Goal: Transaction & Acquisition: Purchase product/service

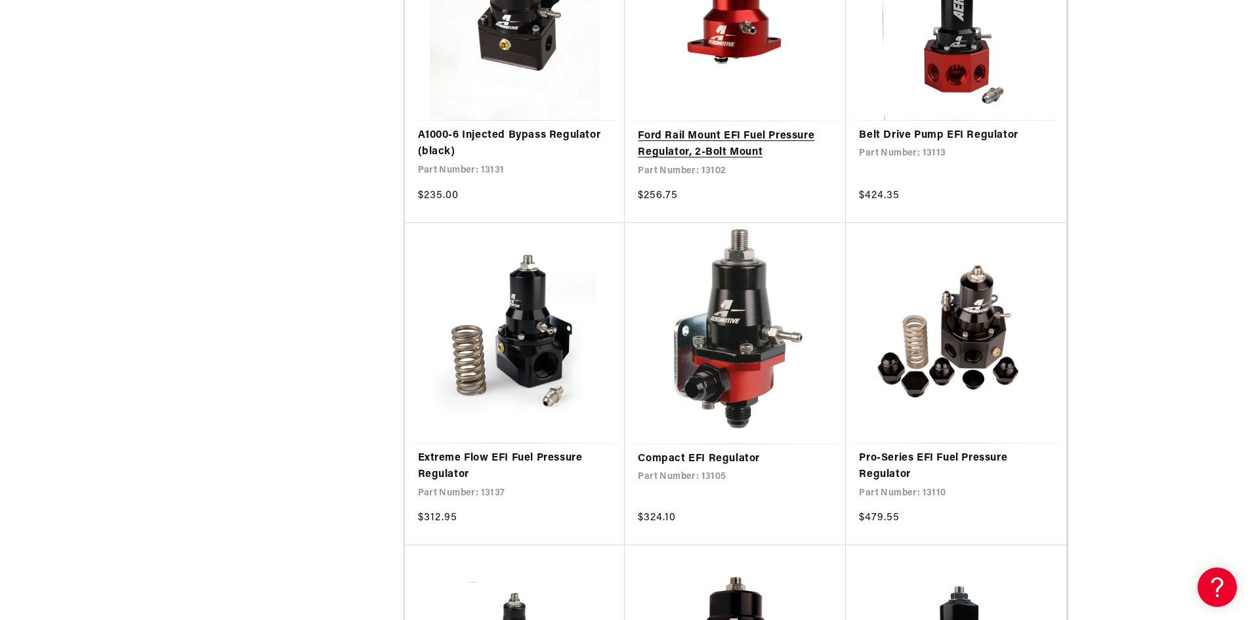
scroll to position [1443, 0]
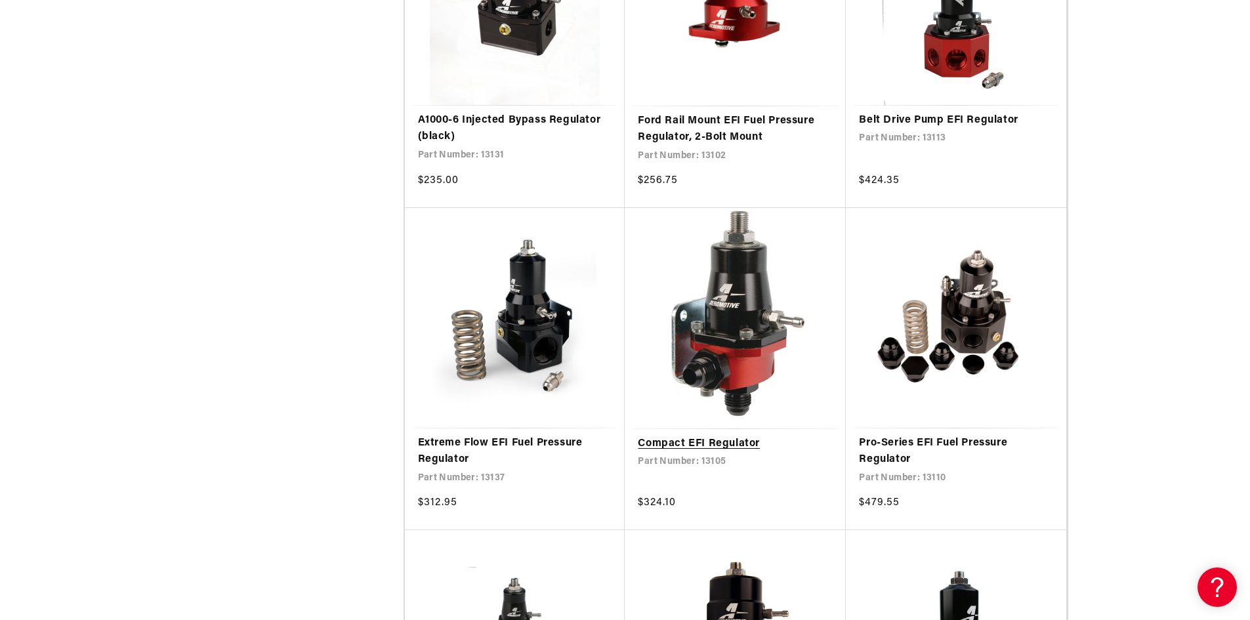
click at [680, 441] on link "Compact EFI Regulator" at bounding box center [735, 444] width 195 height 17
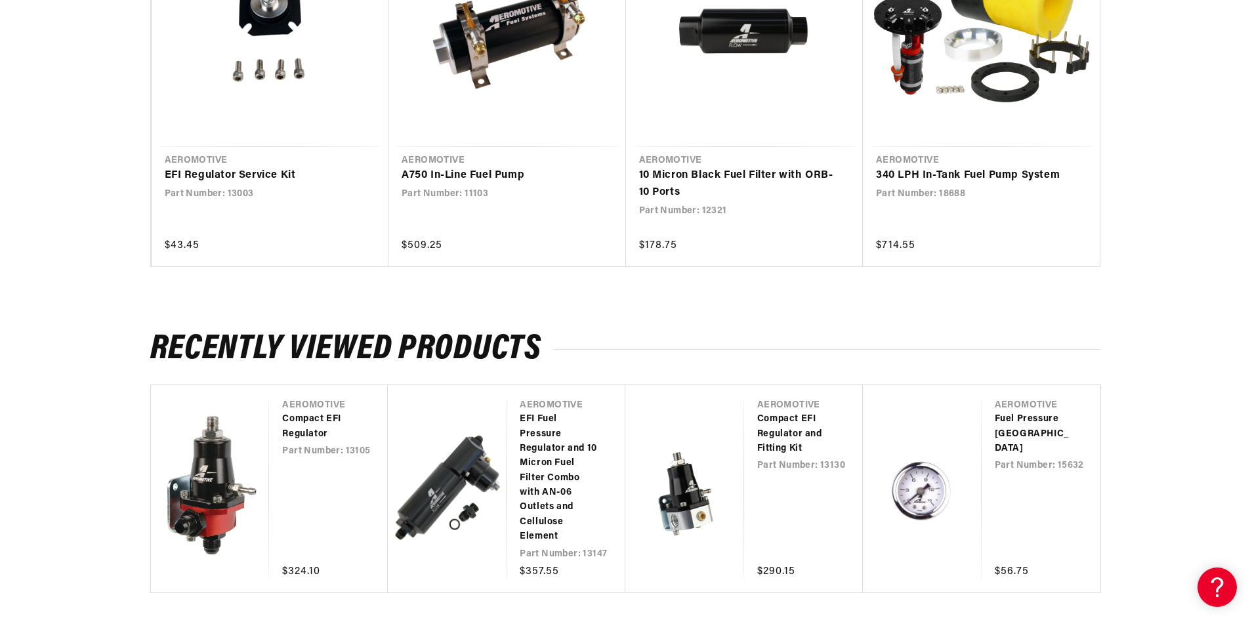
scroll to position [1443, 0]
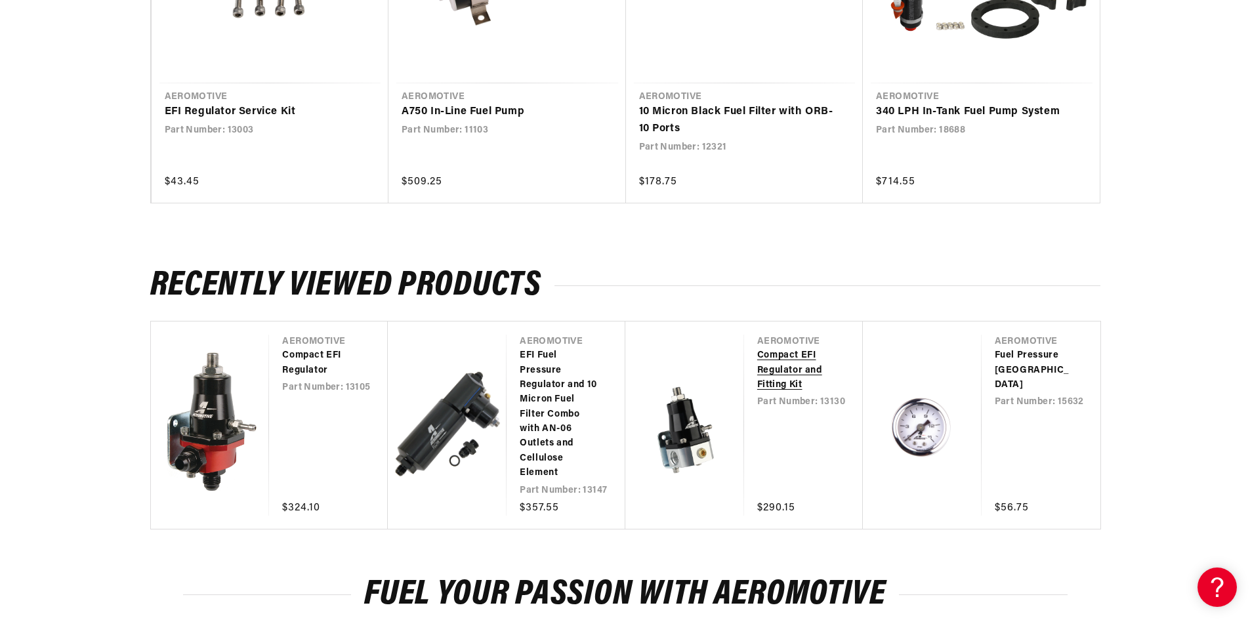
click at [795, 363] on link "Compact EFI Regulator and Fitting Kit" at bounding box center [796, 370] width 79 height 44
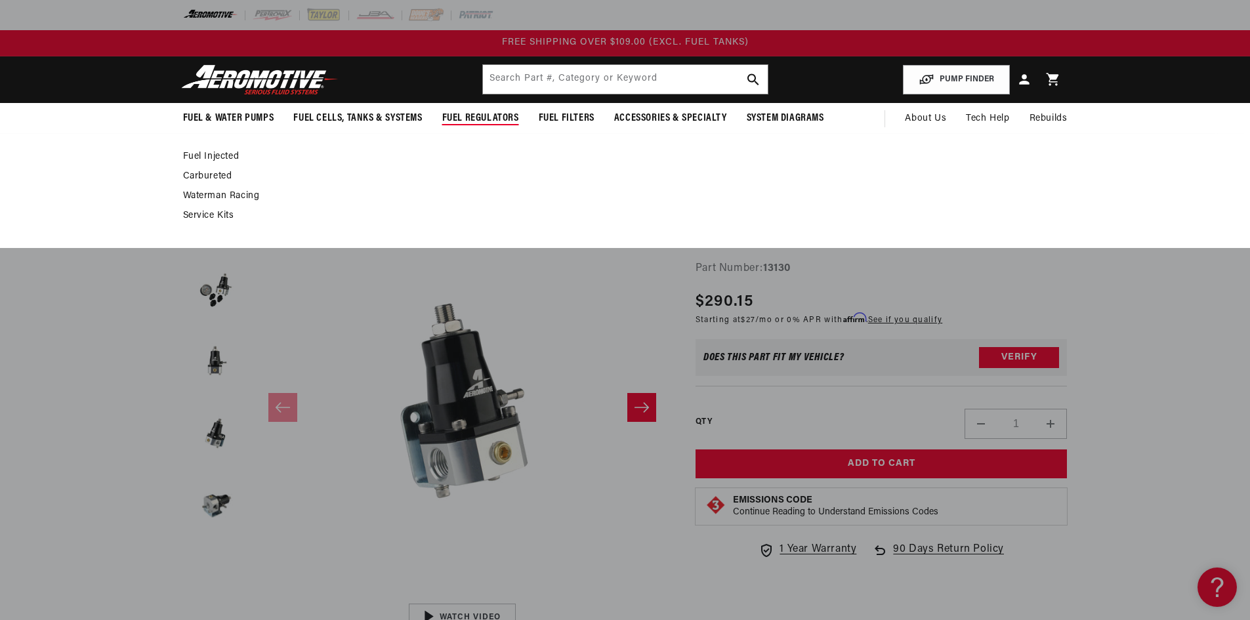
click at [484, 117] on span "Fuel Regulators" at bounding box center [480, 119] width 77 height 14
click at [472, 121] on span "Fuel Regulators" at bounding box center [480, 119] width 77 height 14
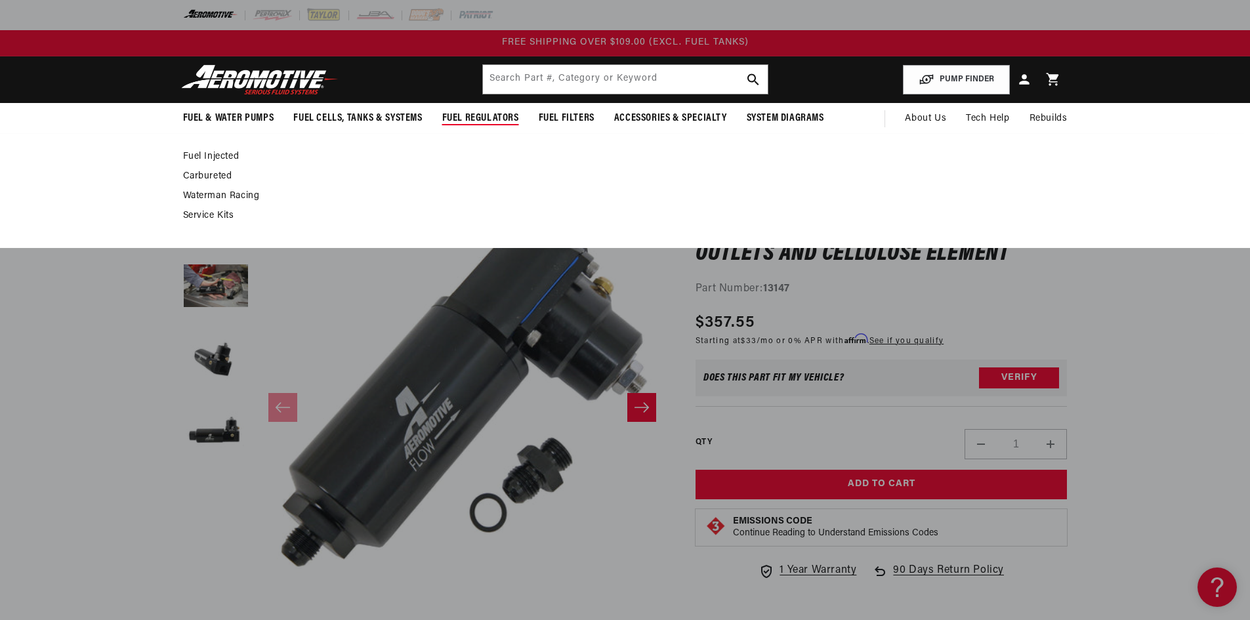
click at [468, 114] on span "Fuel Regulators" at bounding box center [480, 119] width 77 height 14
click at [199, 153] on link "Fuel Injected" at bounding box center [618, 157] width 871 height 12
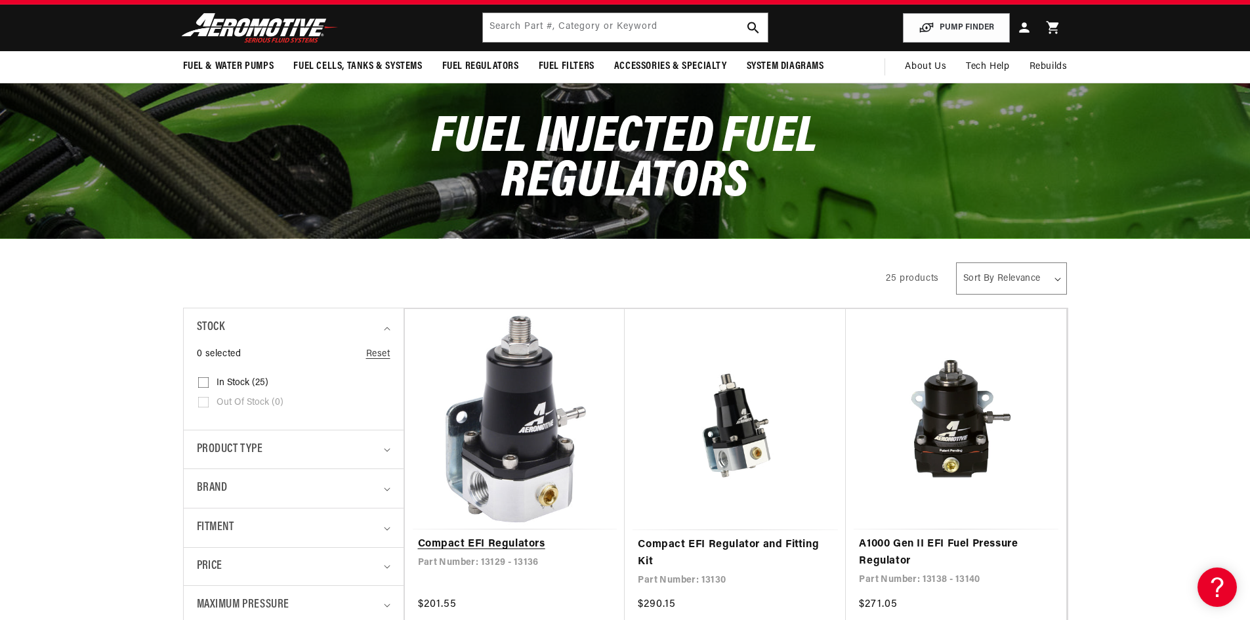
scroll to position [131, 0]
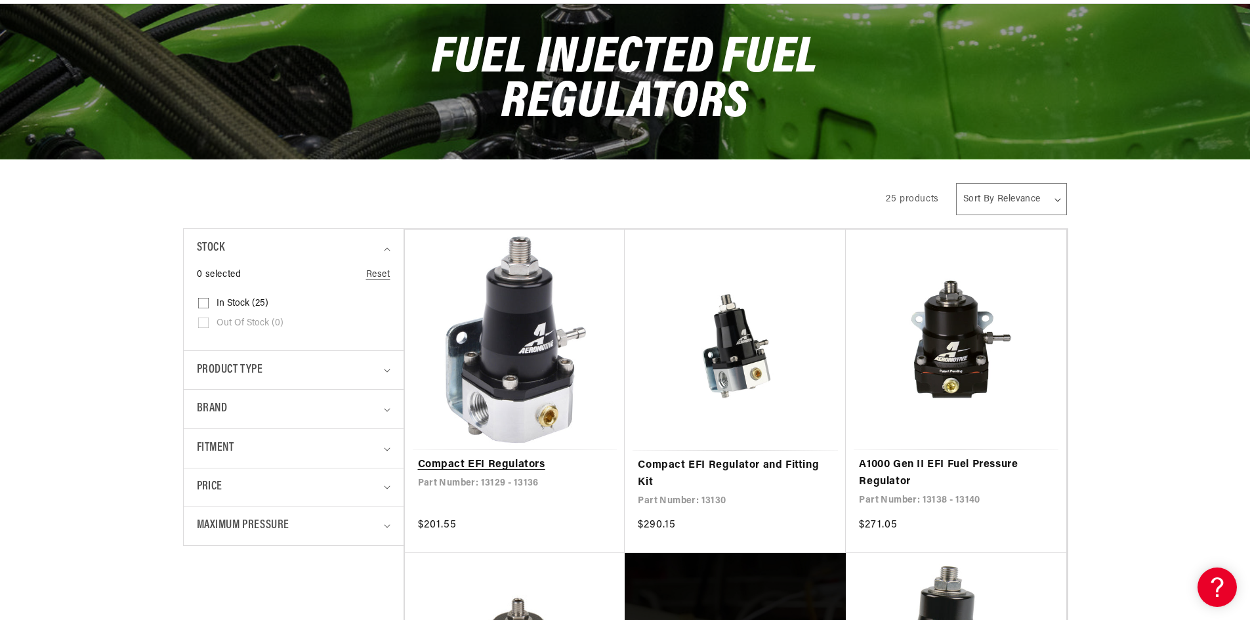
click at [509, 457] on link "Compact EFI Regulators" at bounding box center [515, 465] width 194 height 17
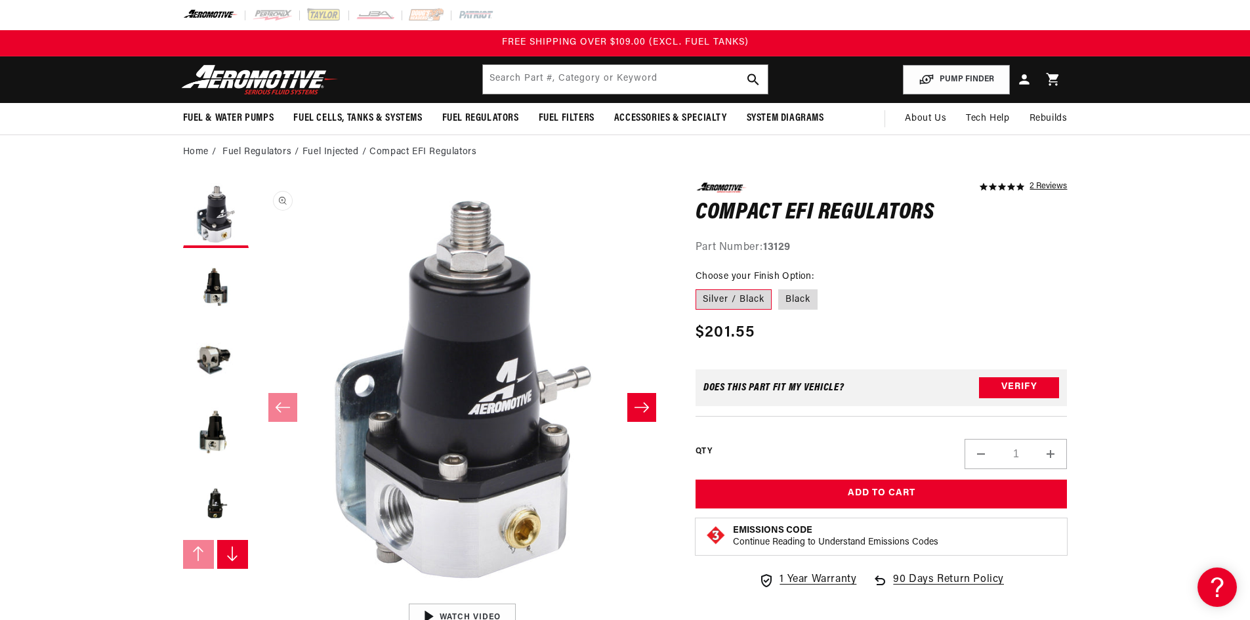
scroll to position [1, 0]
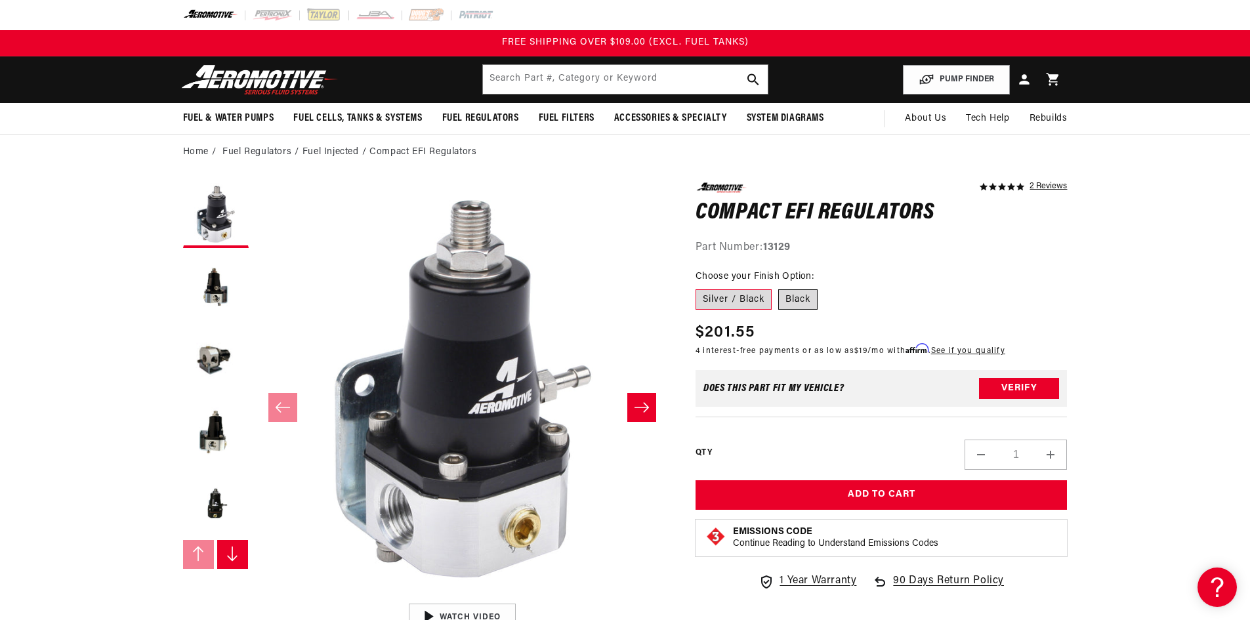
click at [802, 298] on label "Black" at bounding box center [797, 299] width 39 height 21
click at [779, 287] on input "Black" at bounding box center [778, 287] width 1 height 1
radio input "true"
click at [637, 403] on icon "Slide right" at bounding box center [642, 407] width 16 height 13
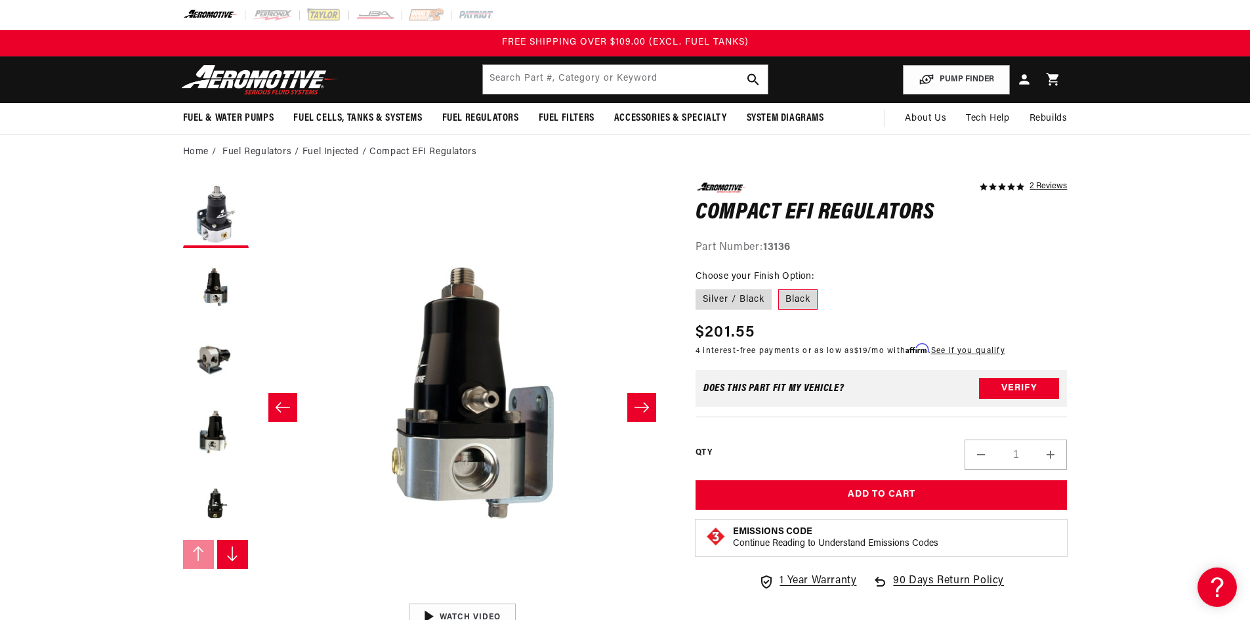
scroll to position [1, 414]
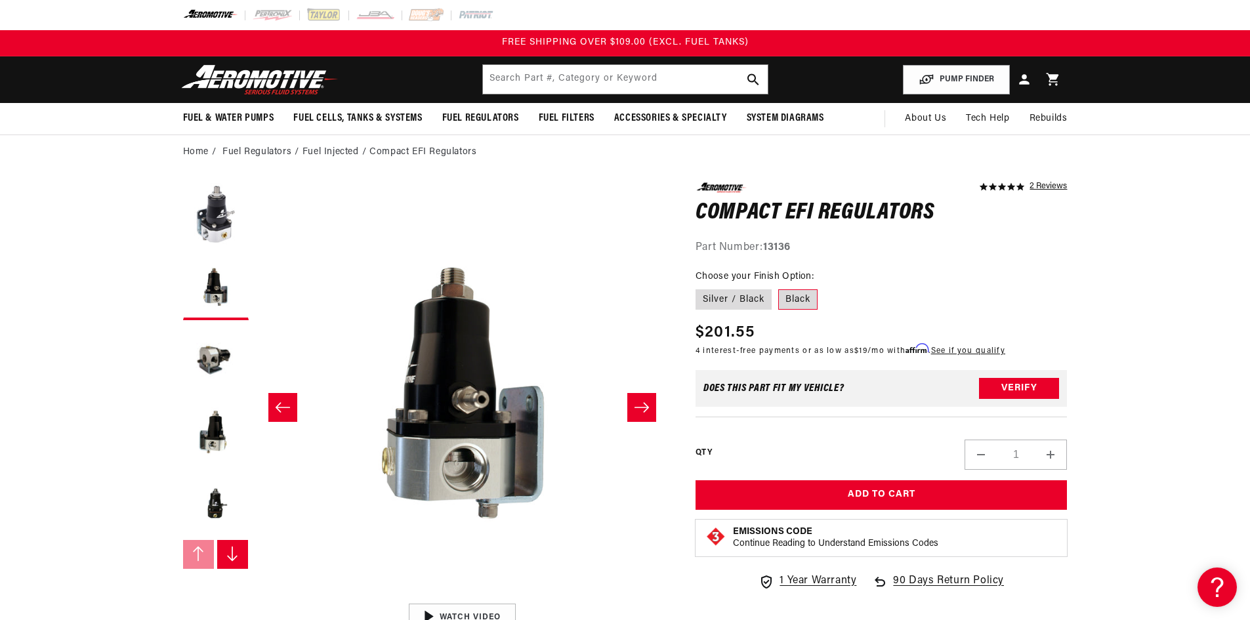
click at [276, 408] on icon "Slide left" at bounding box center [282, 407] width 14 height 10
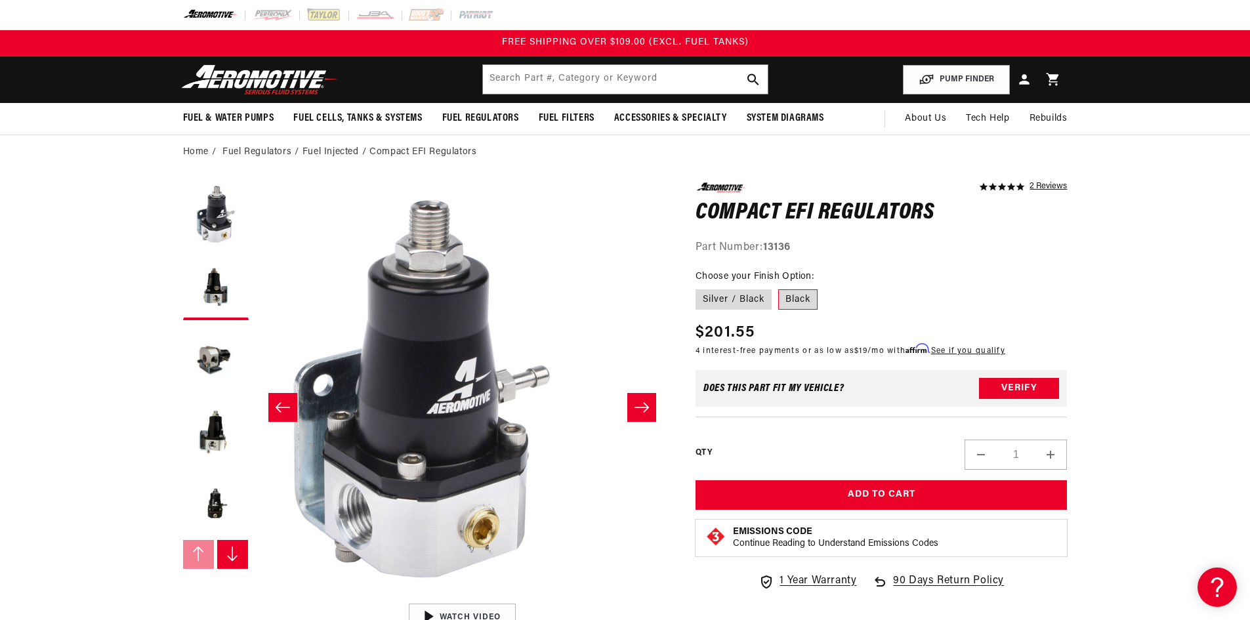
scroll to position [1, 0]
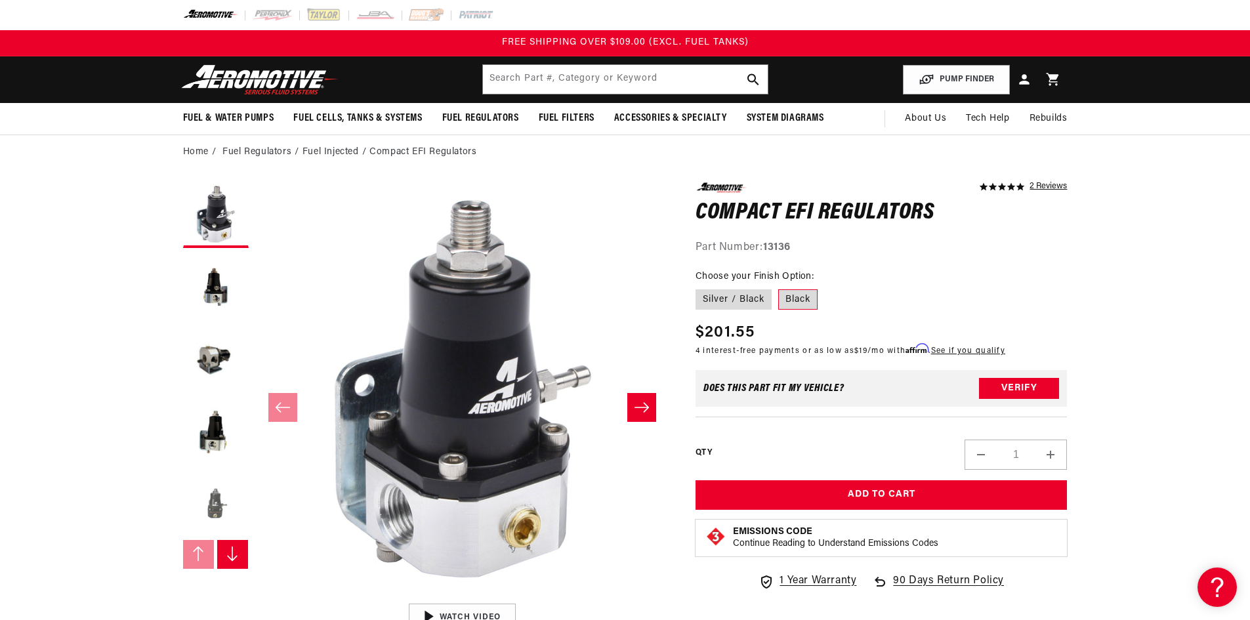
click at [215, 502] on button "Load image 5 in gallery view" at bounding box center [216, 504] width 66 height 66
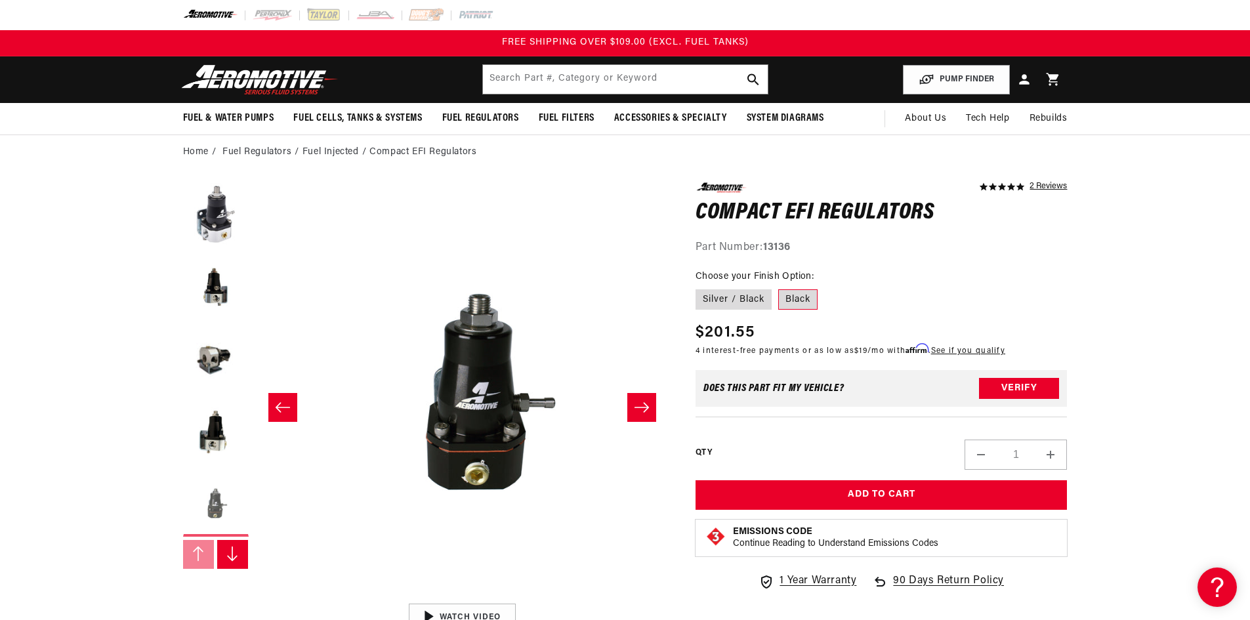
scroll to position [1, 1657]
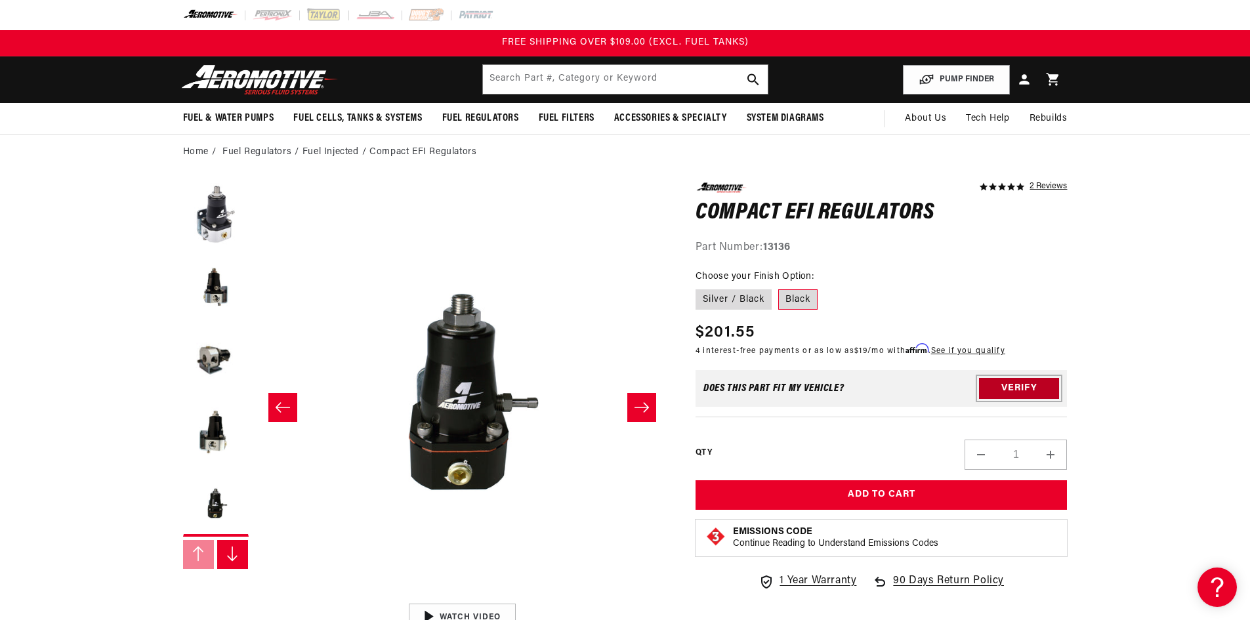
click at [1027, 384] on button "Verify" at bounding box center [1019, 388] width 80 height 21
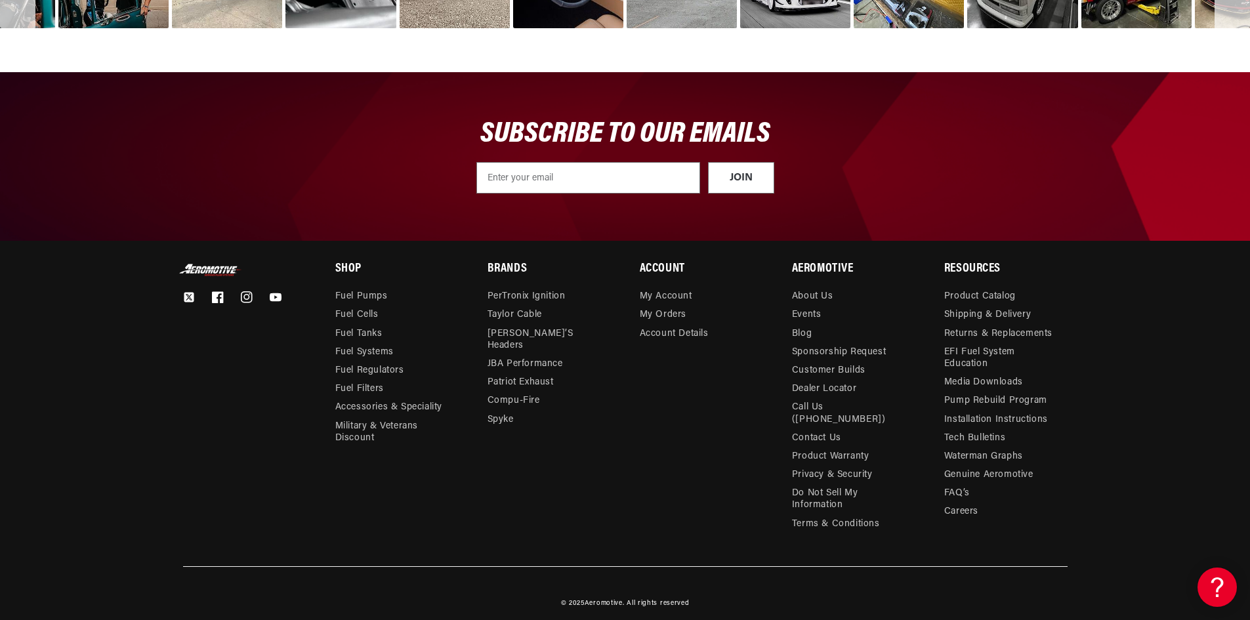
scroll to position [2354, 0]
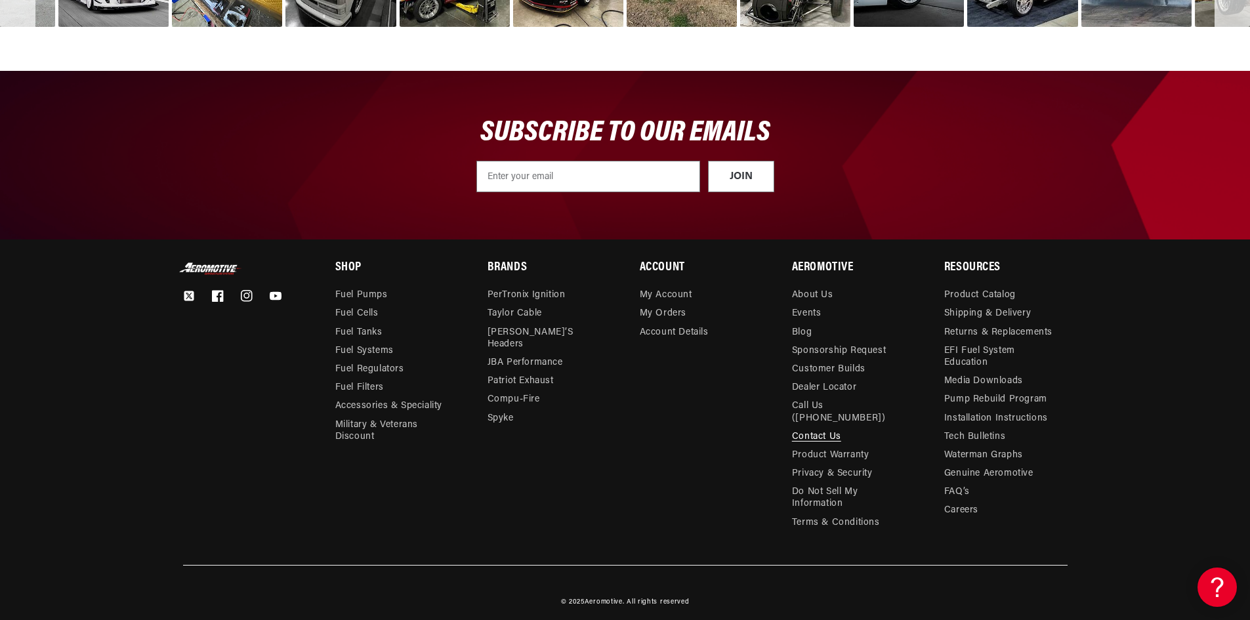
click at [804, 428] on link "Contact Us" at bounding box center [816, 437] width 49 height 18
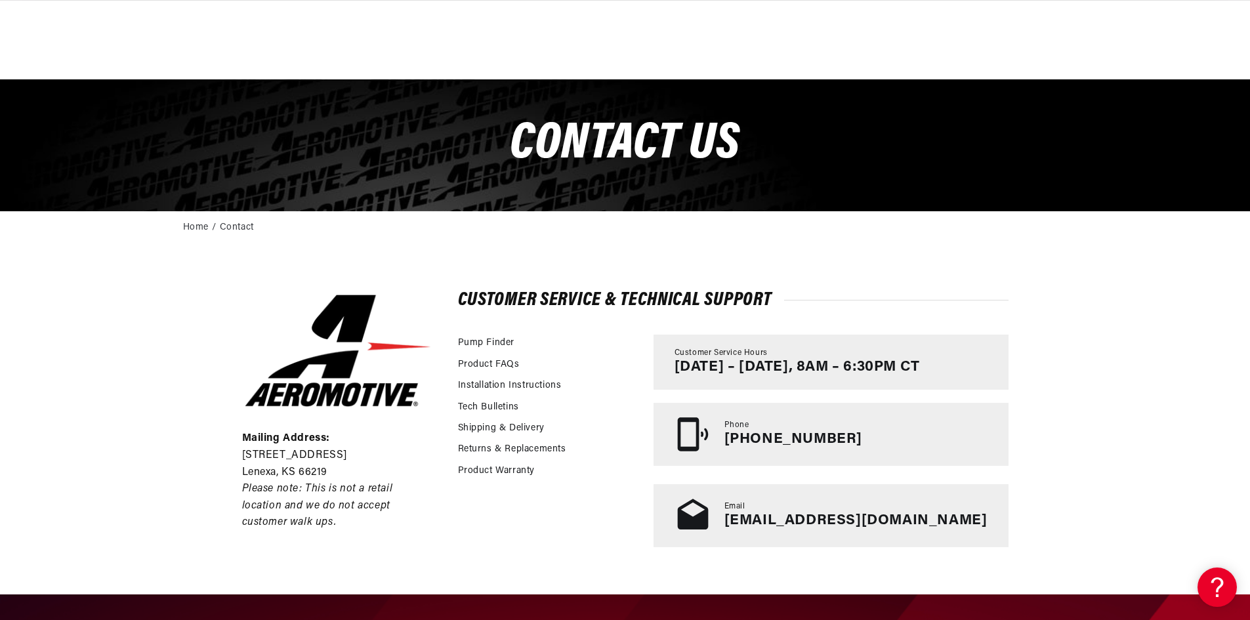
scroll to position [197, 0]
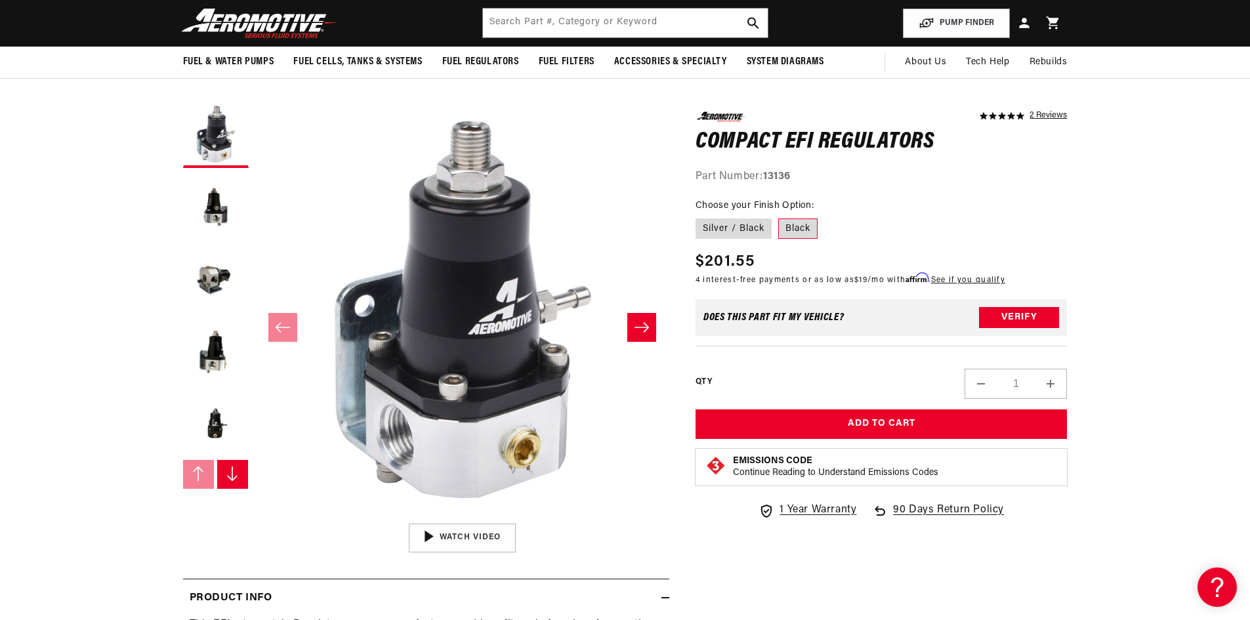
scroll to position [78, 0]
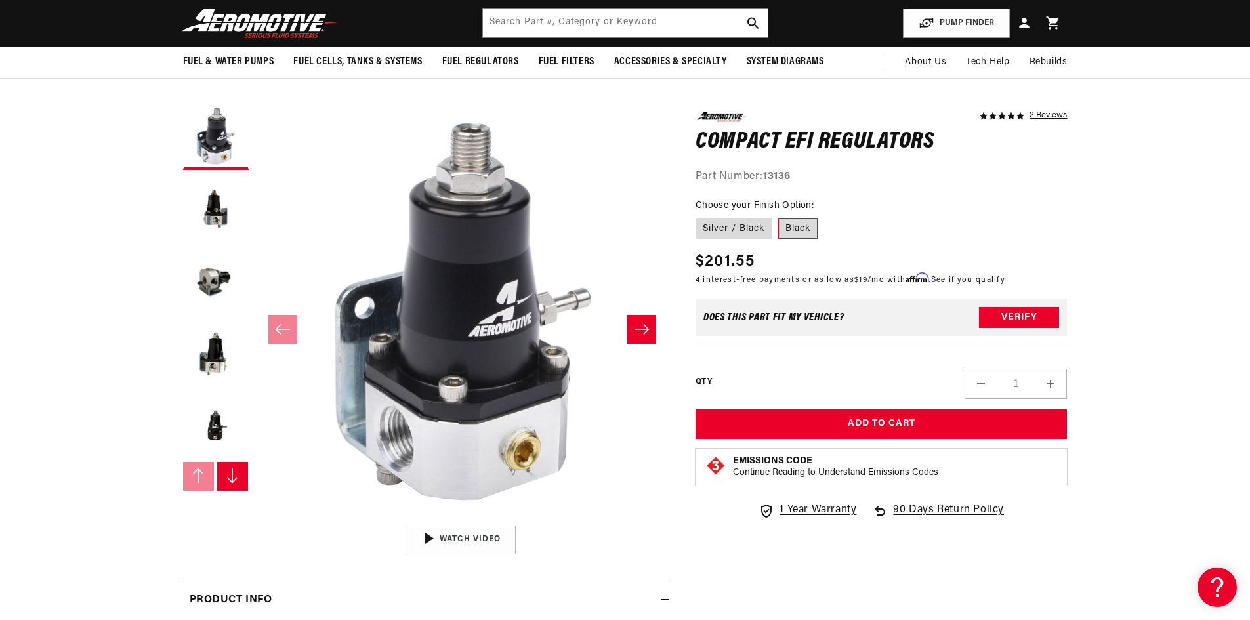
click at [798, 227] on label "Black" at bounding box center [797, 228] width 39 height 21
click at [779, 216] on input "Black" at bounding box center [778, 215] width 1 height 1
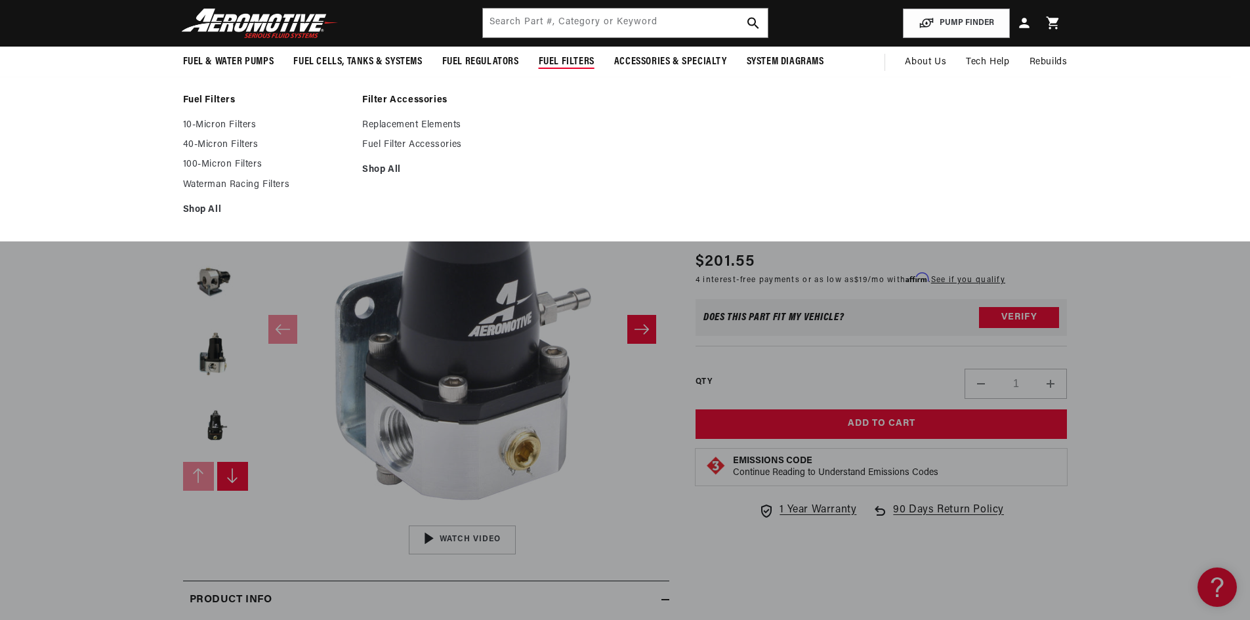
click at [211, 96] on link "Fuel Filters" at bounding box center [266, 100] width 167 height 12
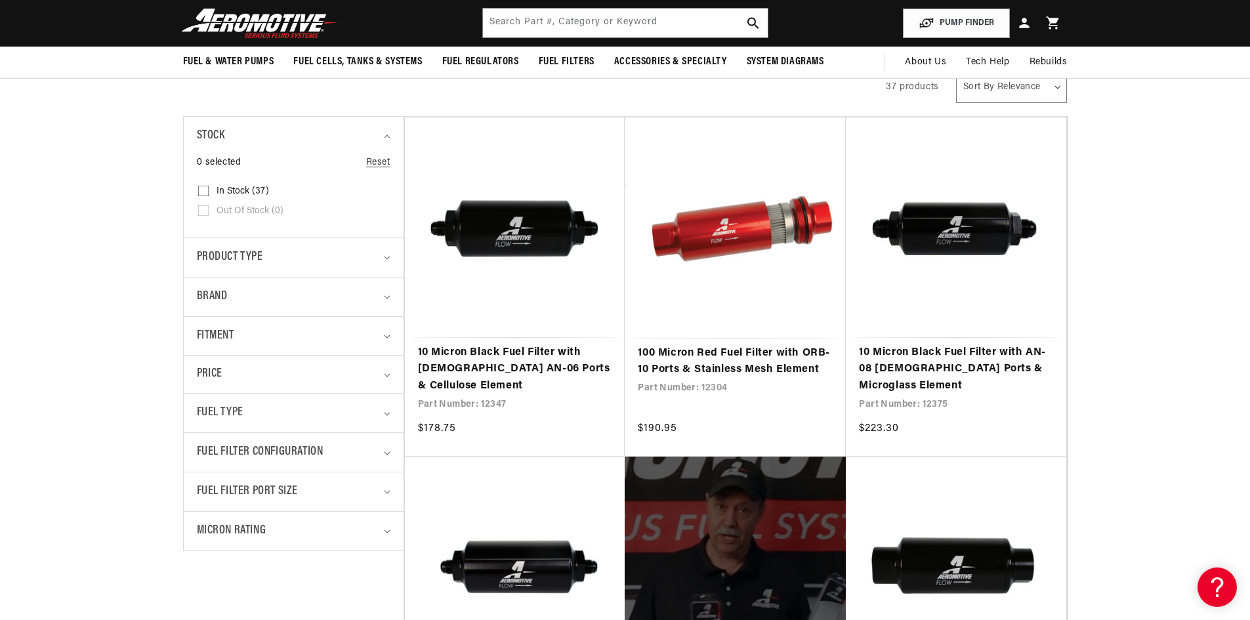
scroll to position [197, 0]
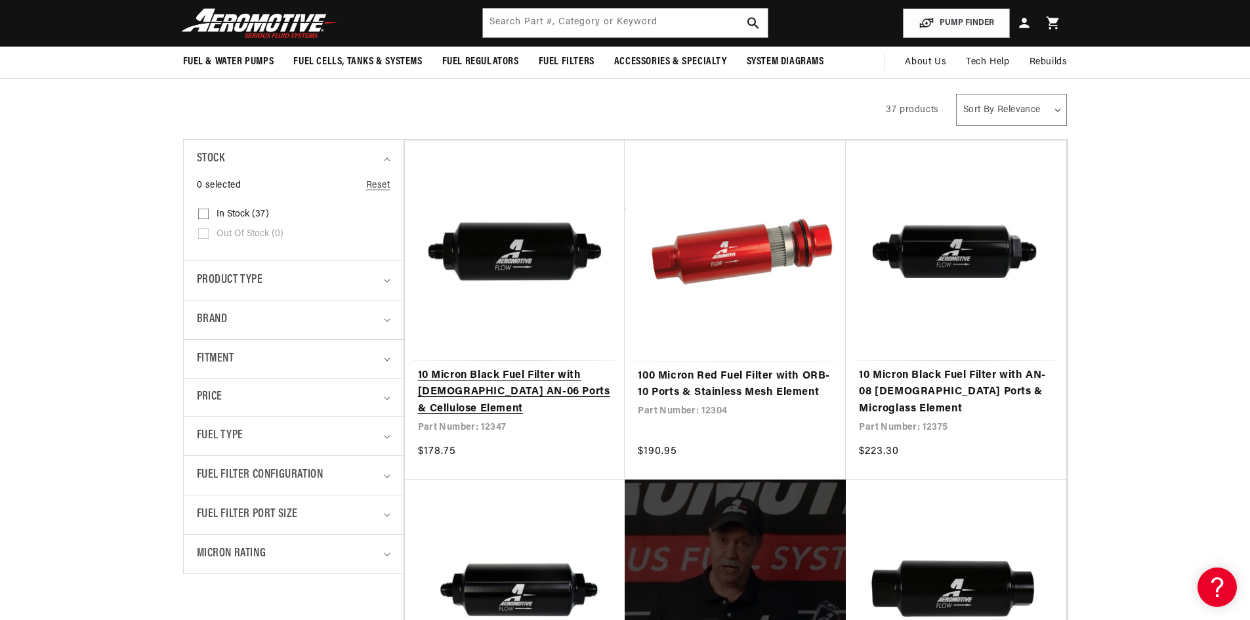
click at [455, 367] on link "10 Micron Black Fuel Filter with [DEMOGRAPHIC_DATA] AN-06 Ports & Cellulose Ele…" at bounding box center [515, 392] width 194 height 51
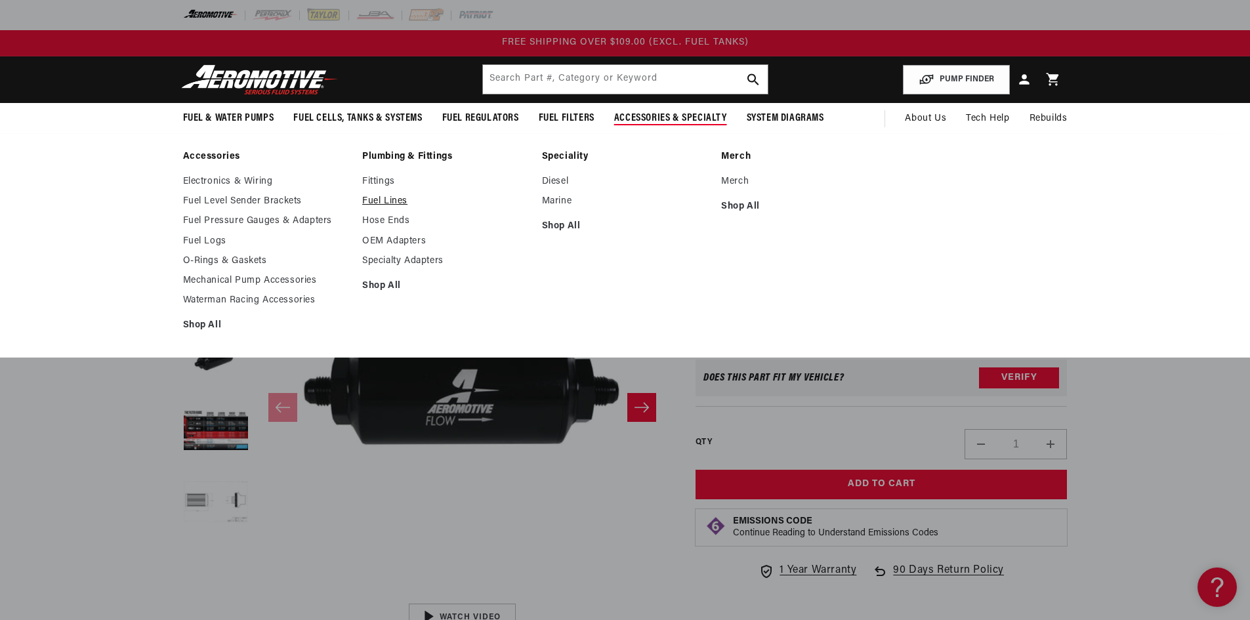
click at [399, 201] on link "Fuel Lines" at bounding box center [445, 201] width 167 height 12
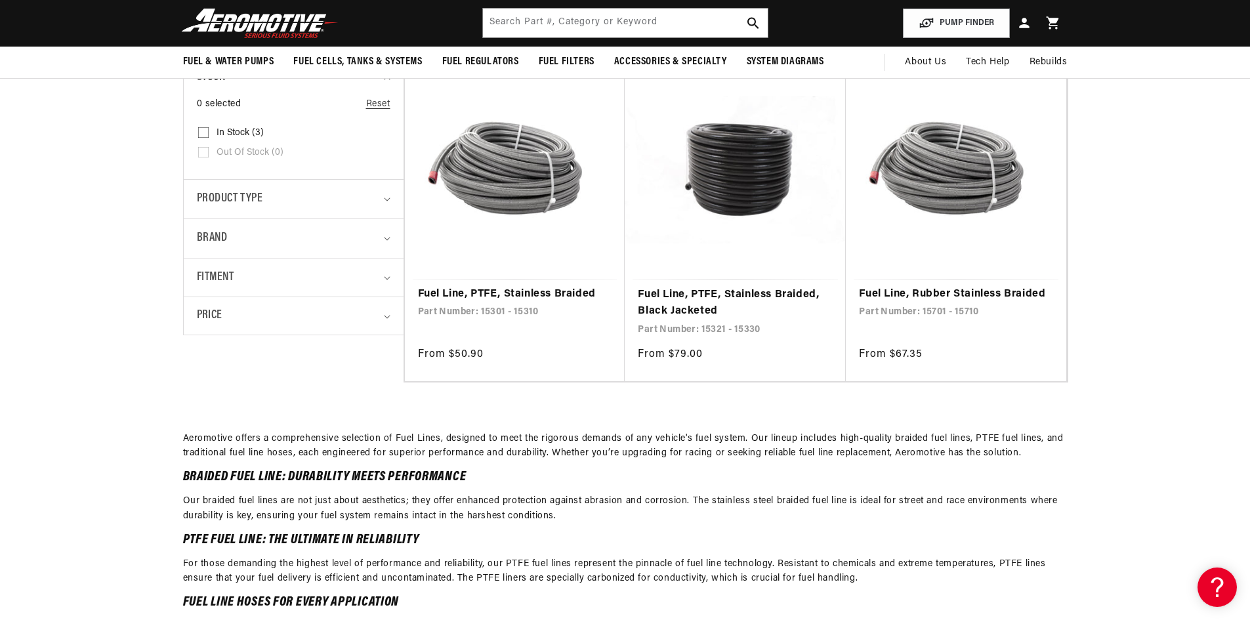
scroll to position [262, 0]
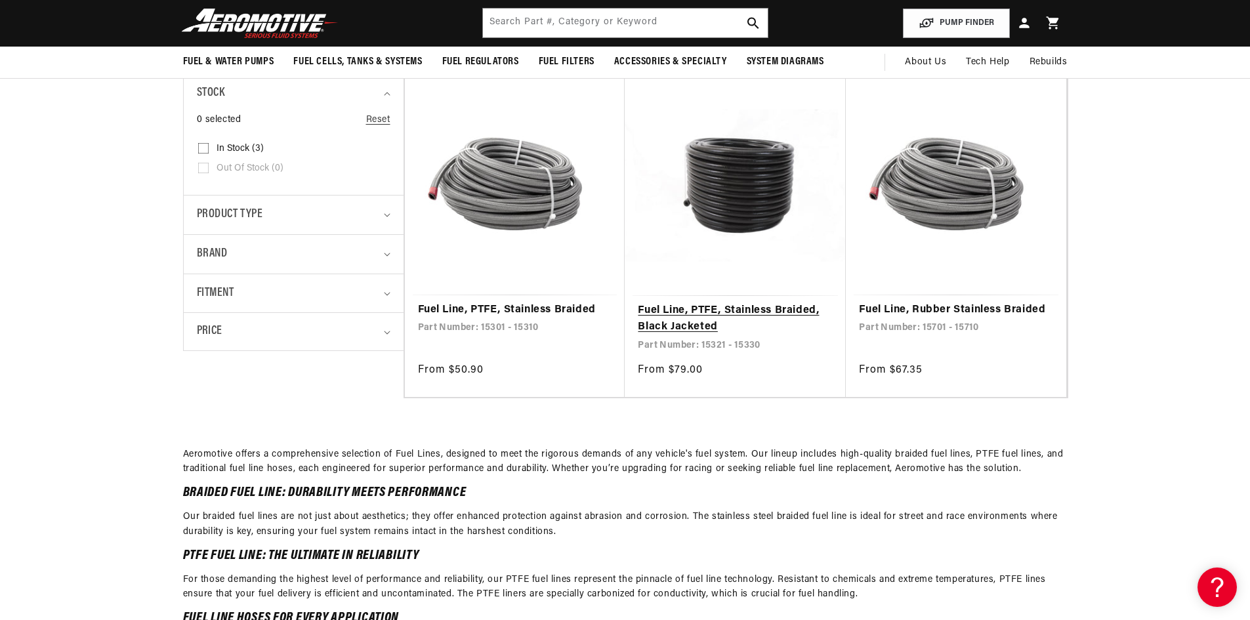
click at [742, 309] on link "Fuel Line, PTFE, Stainless Braided, Black Jacketed" at bounding box center [735, 318] width 195 height 33
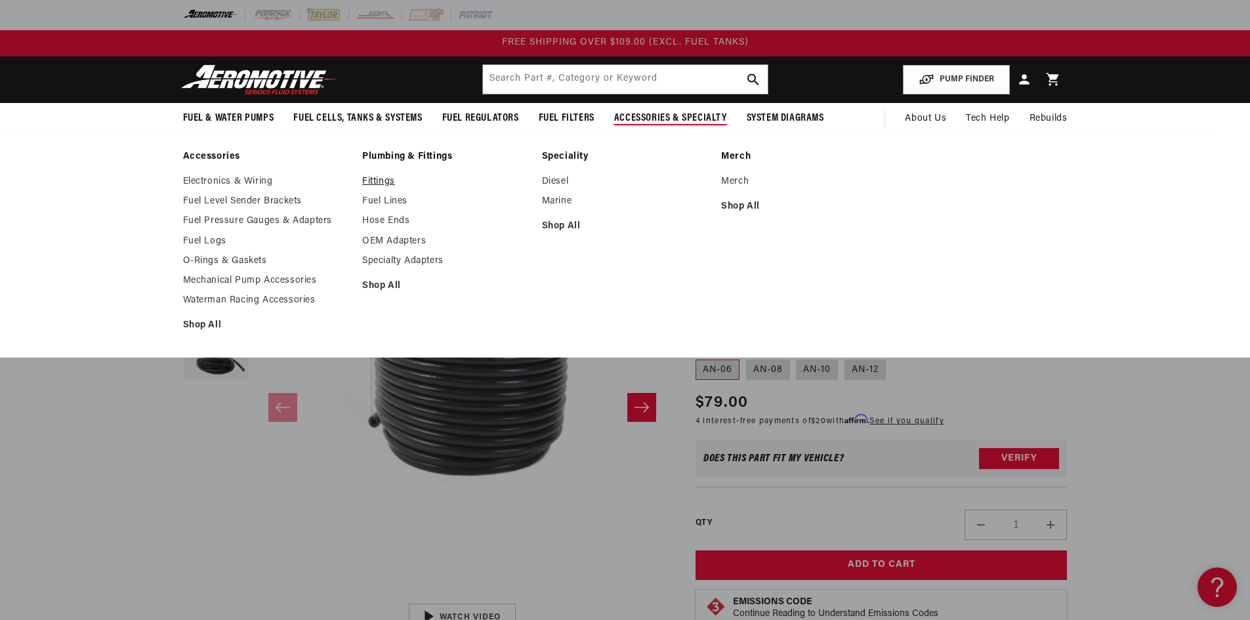
click at [381, 181] on link "Fittings" at bounding box center [445, 182] width 167 height 12
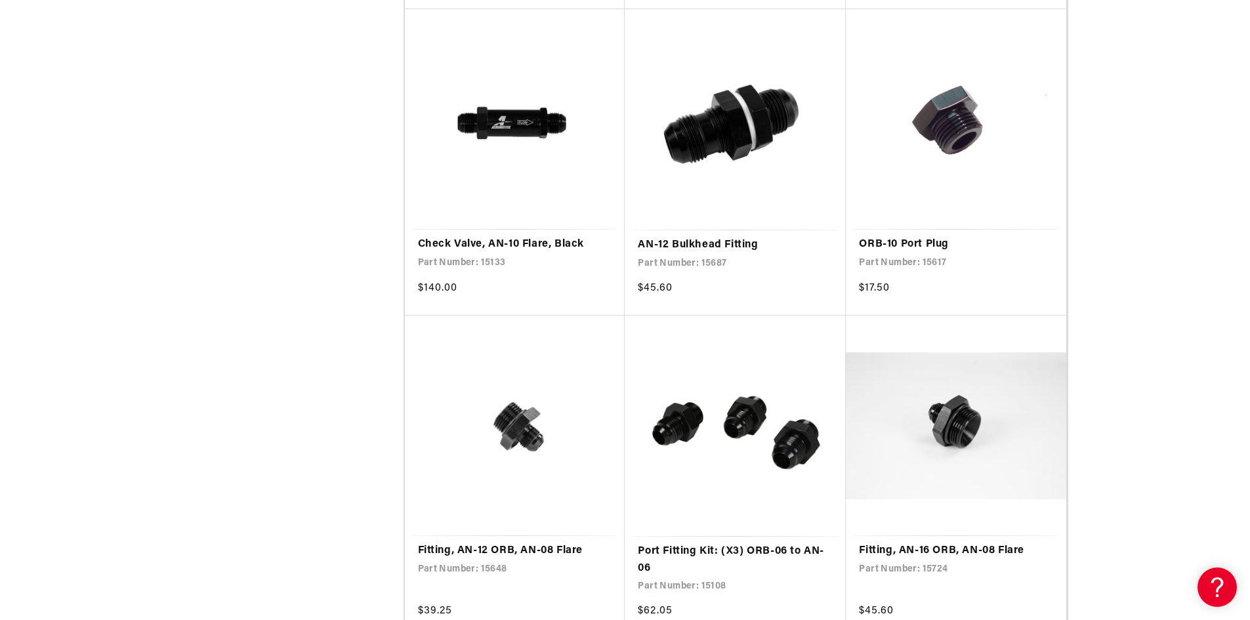
scroll to position [2230, 0]
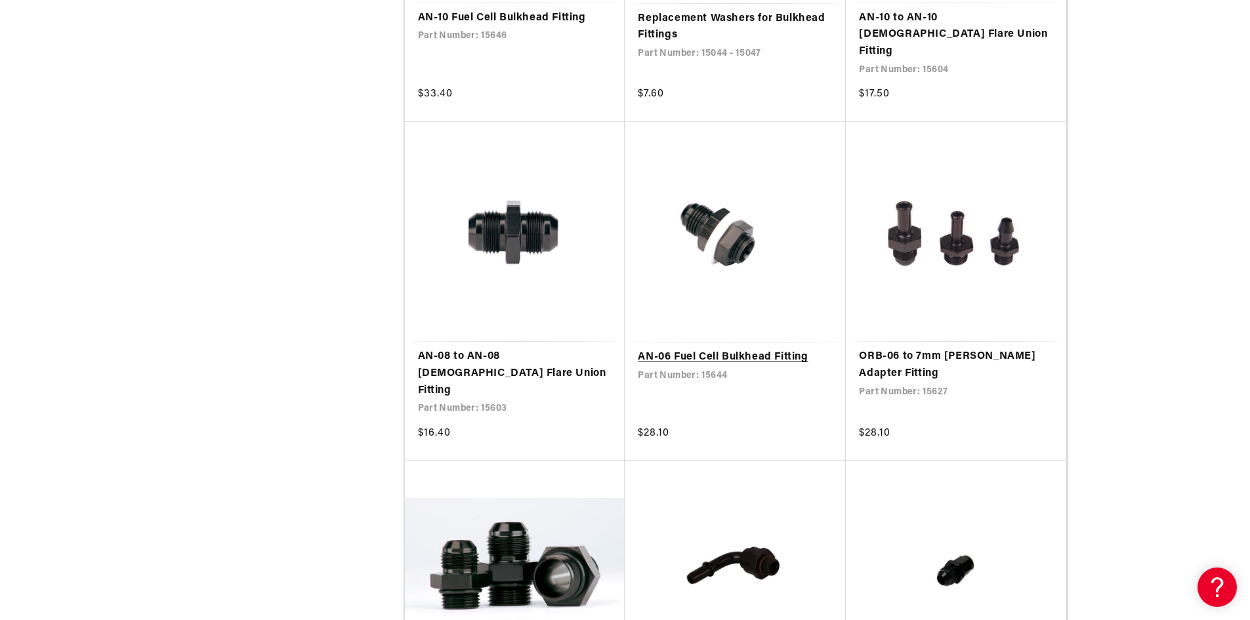
scroll to position [4526, 0]
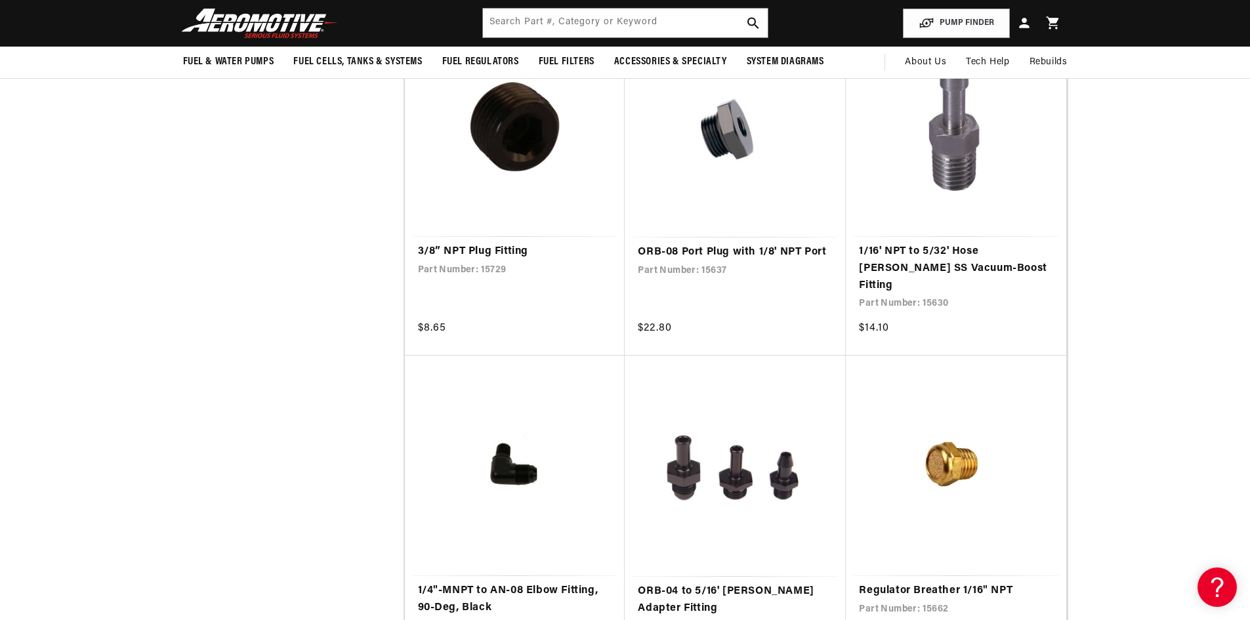
scroll to position [5772, 0]
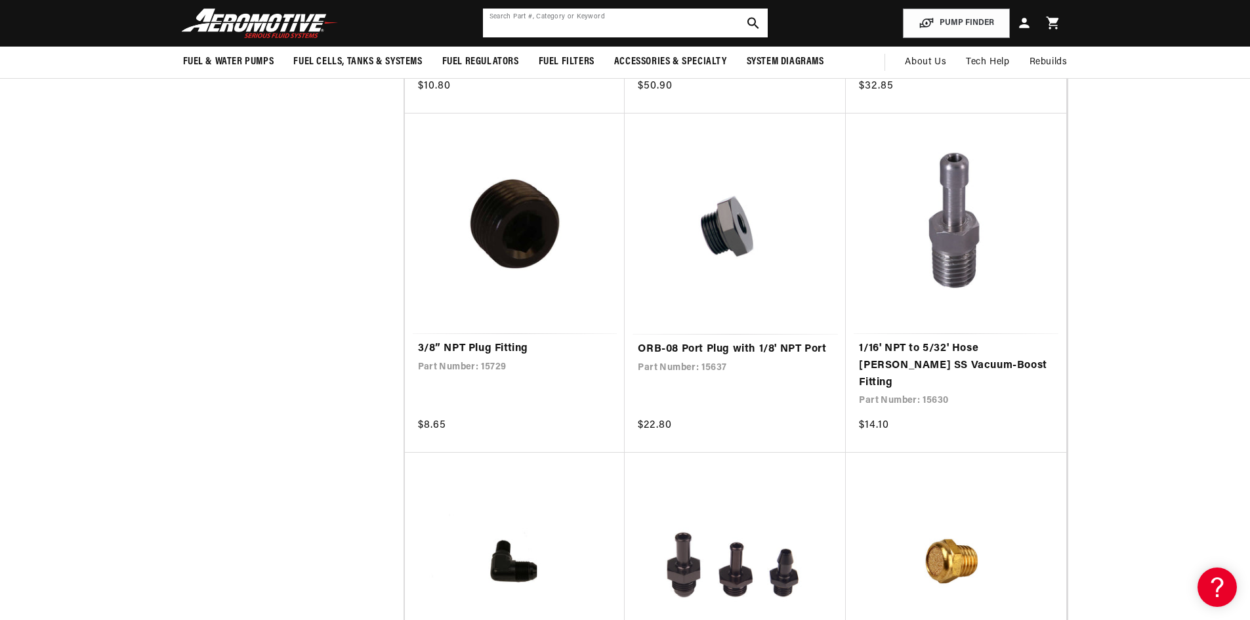
click at [535, 23] on input "text" at bounding box center [625, 23] width 285 height 29
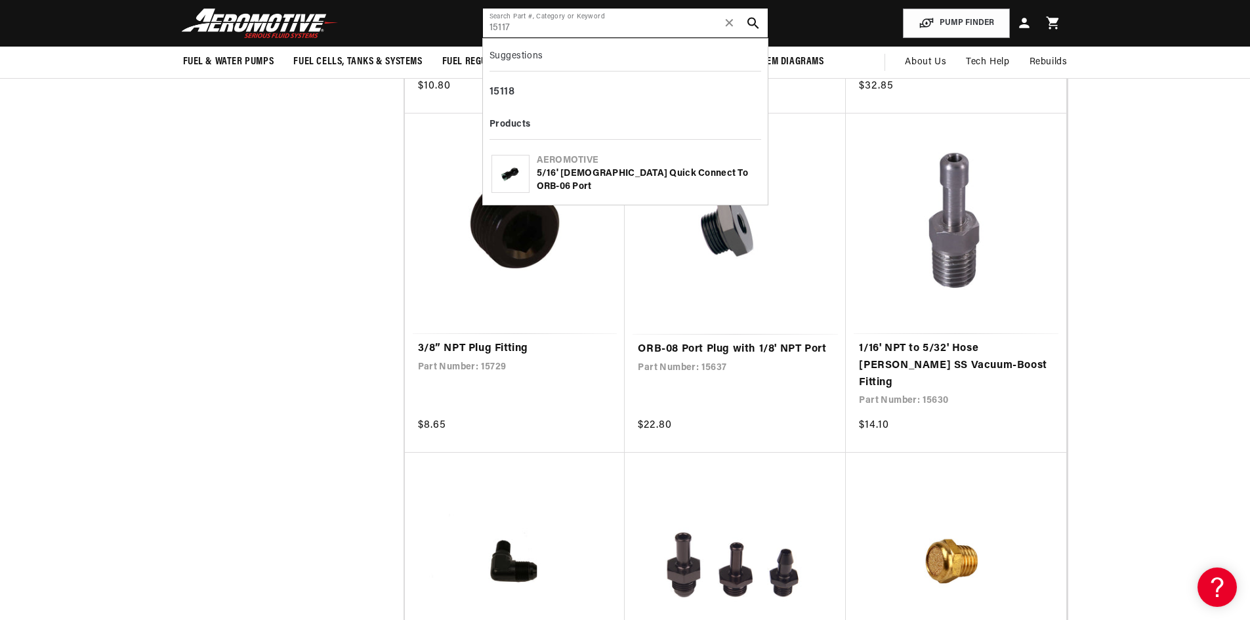
type input "15117"
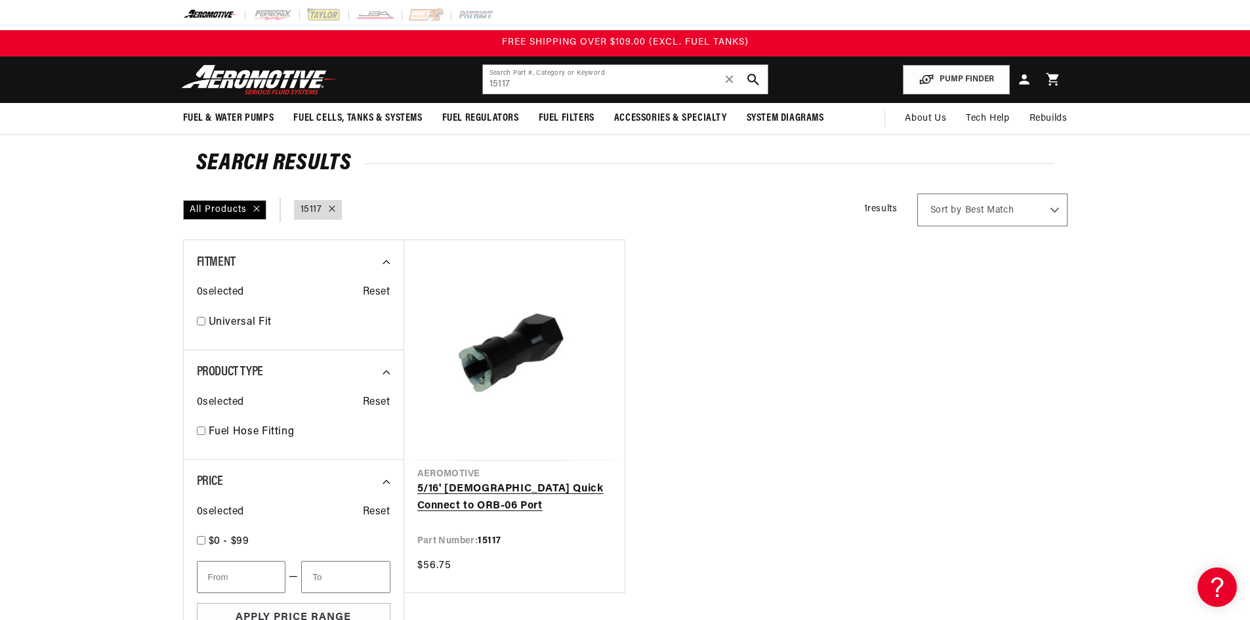
click at [530, 487] on link "5/16' [DEMOGRAPHIC_DATA] Quick Connect to ORB-06 Port" at bounding box center [514, 497] width 194 height 33
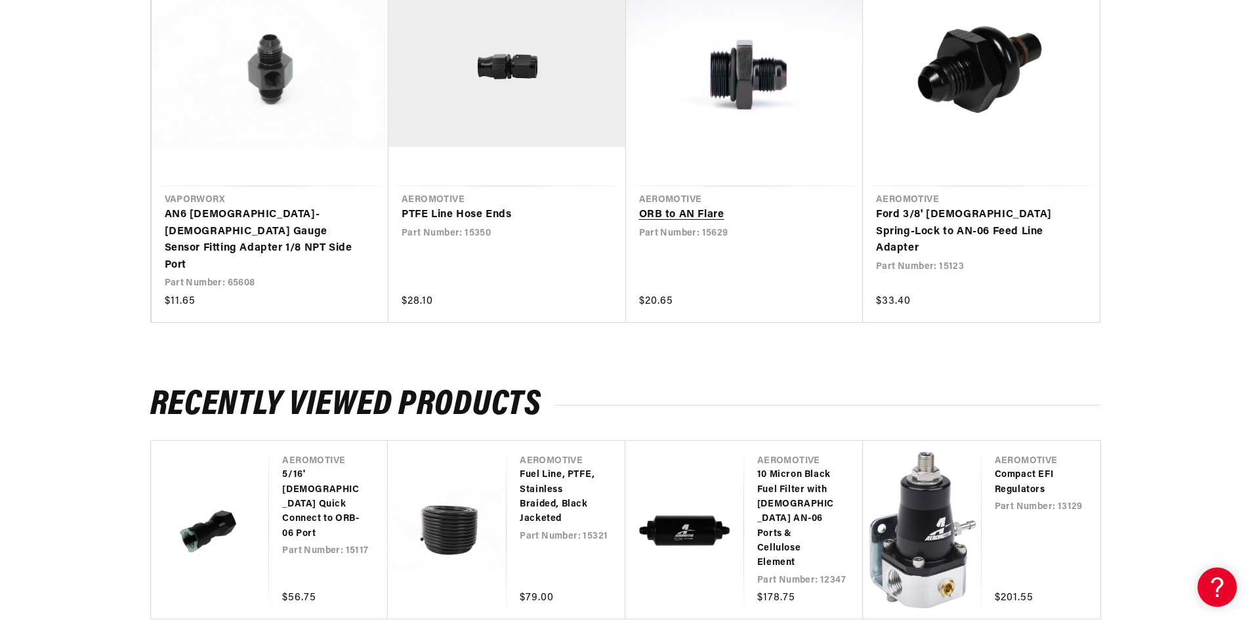
scroll to position [1181, 0]
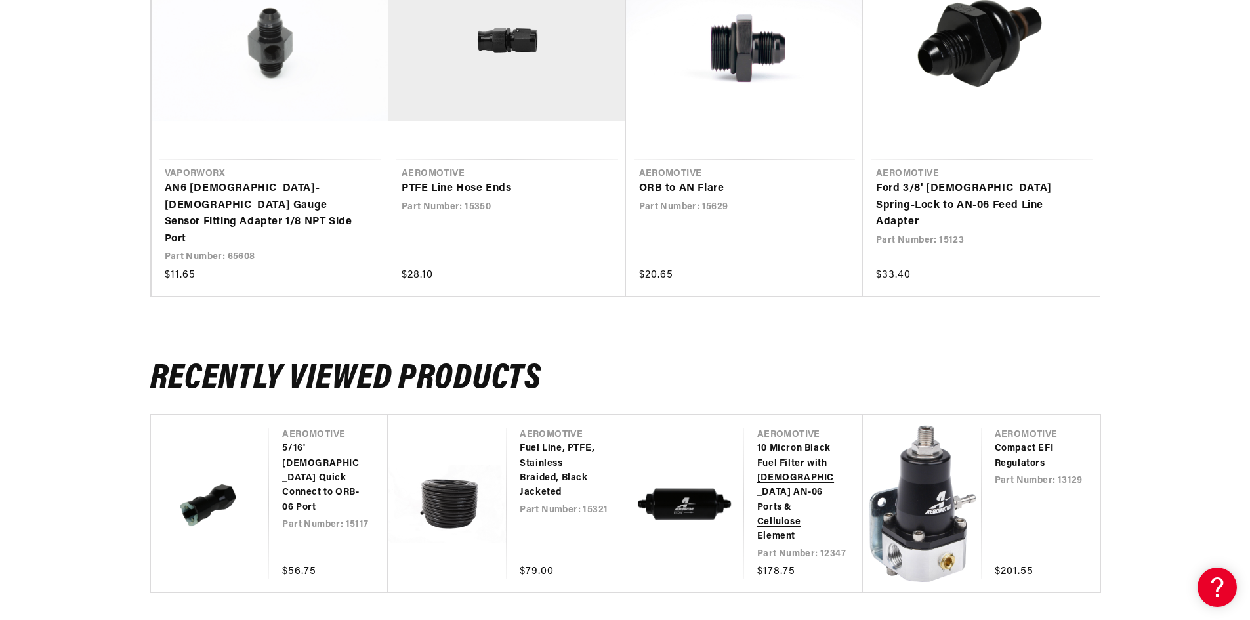
click at [794, 441] on link "10 Micron Black Fuel Filter with [DEMOGRAPHIC_DATA] AN-06 Ports & Cellulose Ele…" at bounding box center [796, 492] width 79 height 103
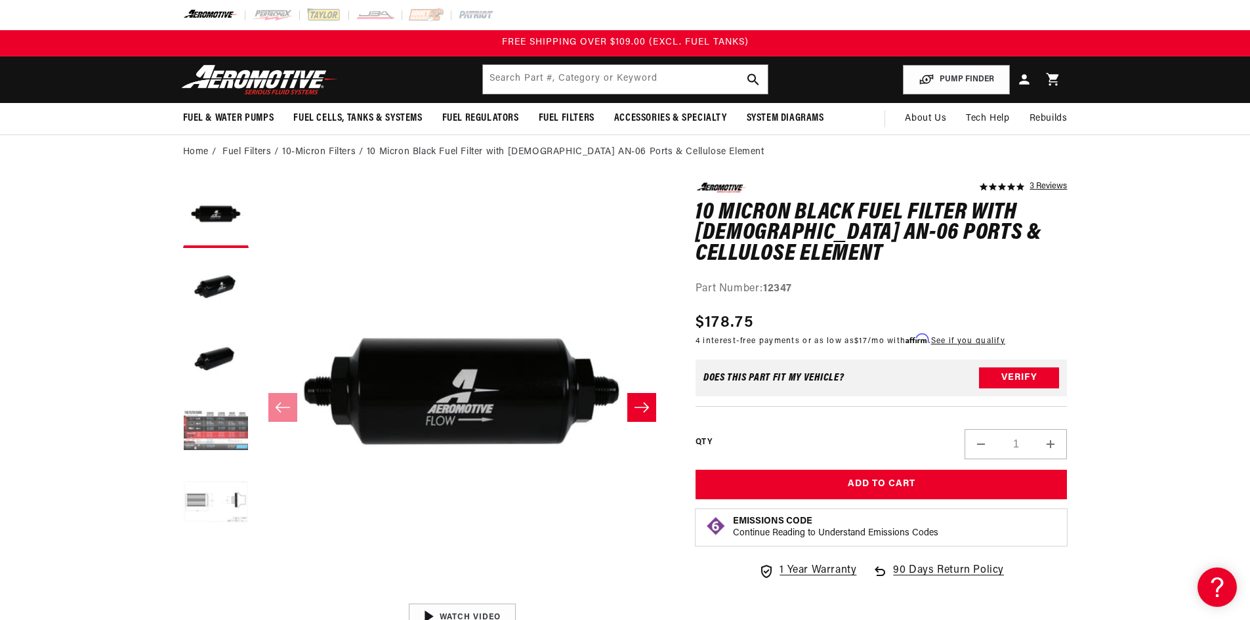
click at [215, 430] on button "Load image 4 in gallery view" at bounding box center [216, 432] width 66 height 66
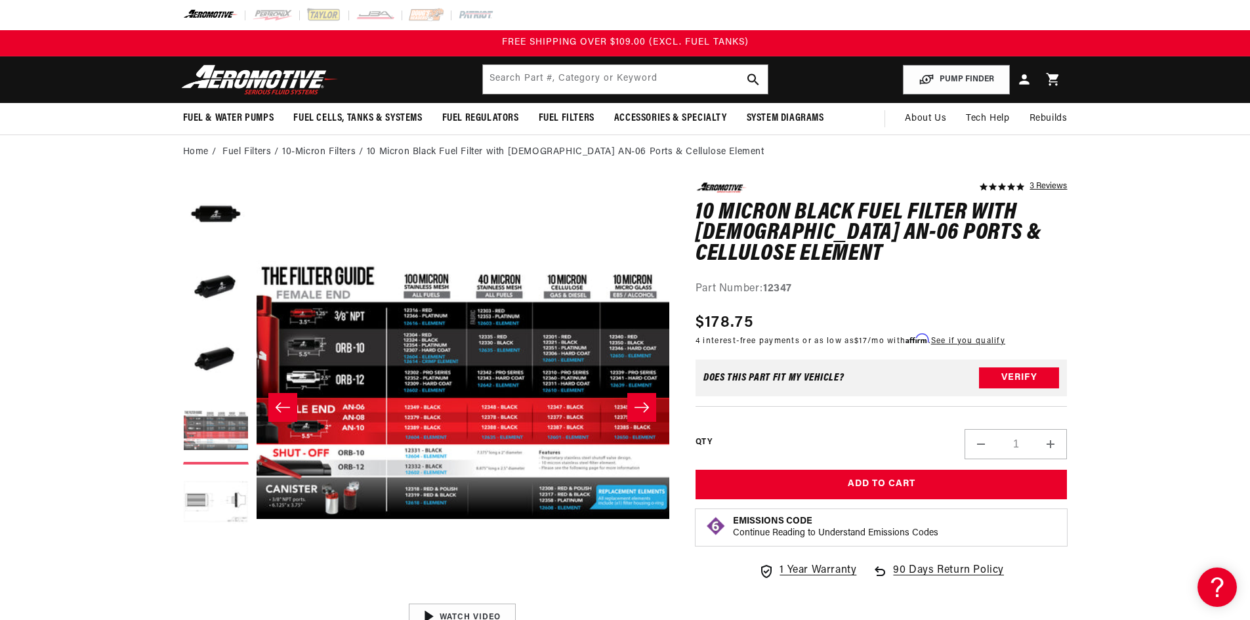
scroll to position [0, 1242]
click at [255, 597] on button "Open media 4 in modal" at bounding box center [255, 597] width 0 height 0
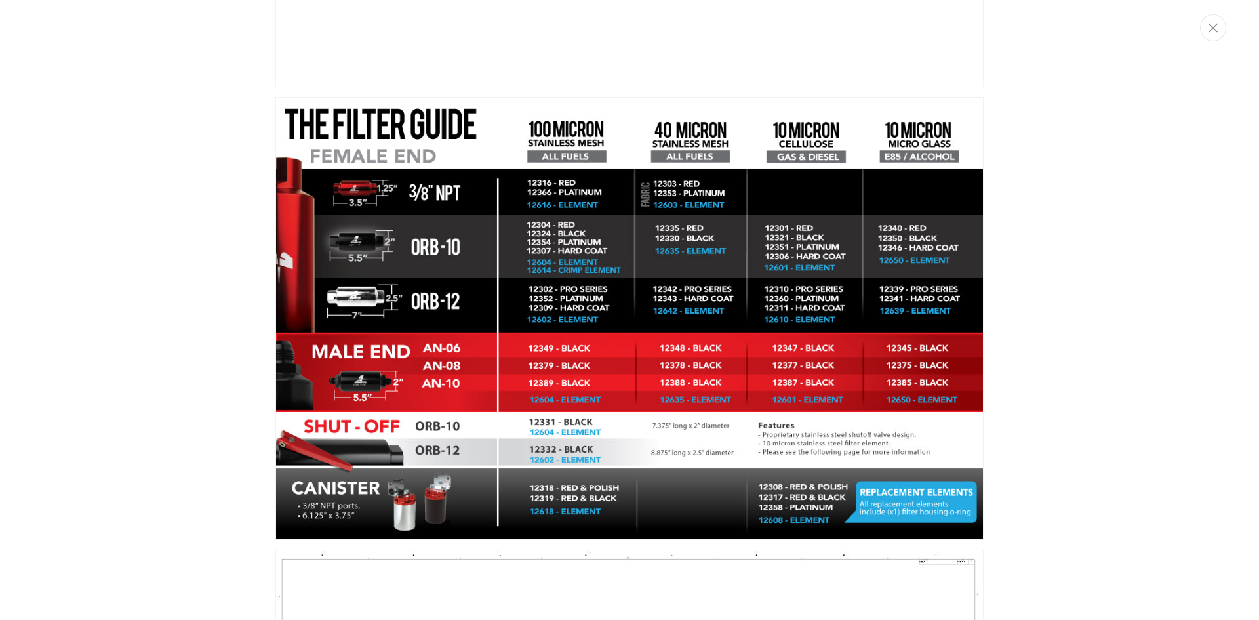
scroll to position [1372, 0]
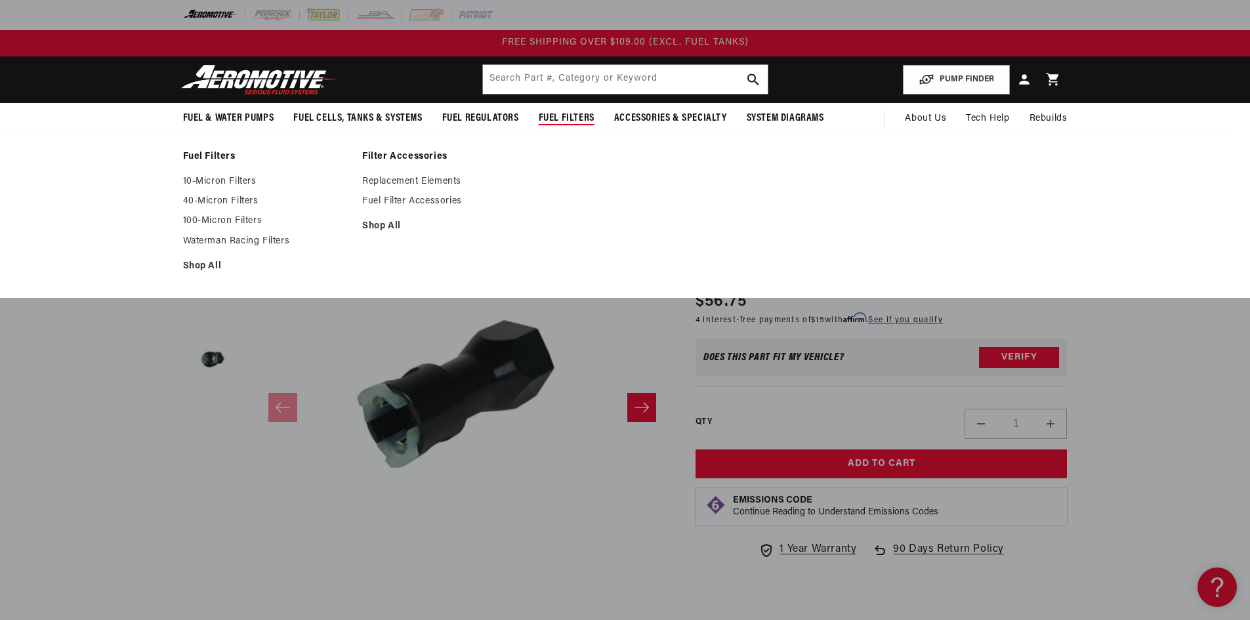
click at [559, 113] on span "Fuel Filters" at bounding box center [567, 119] width 56 height 14
click at [219, 201] on link "40-Micron Filters" at bounding box center [266, 201] width 167 height 12
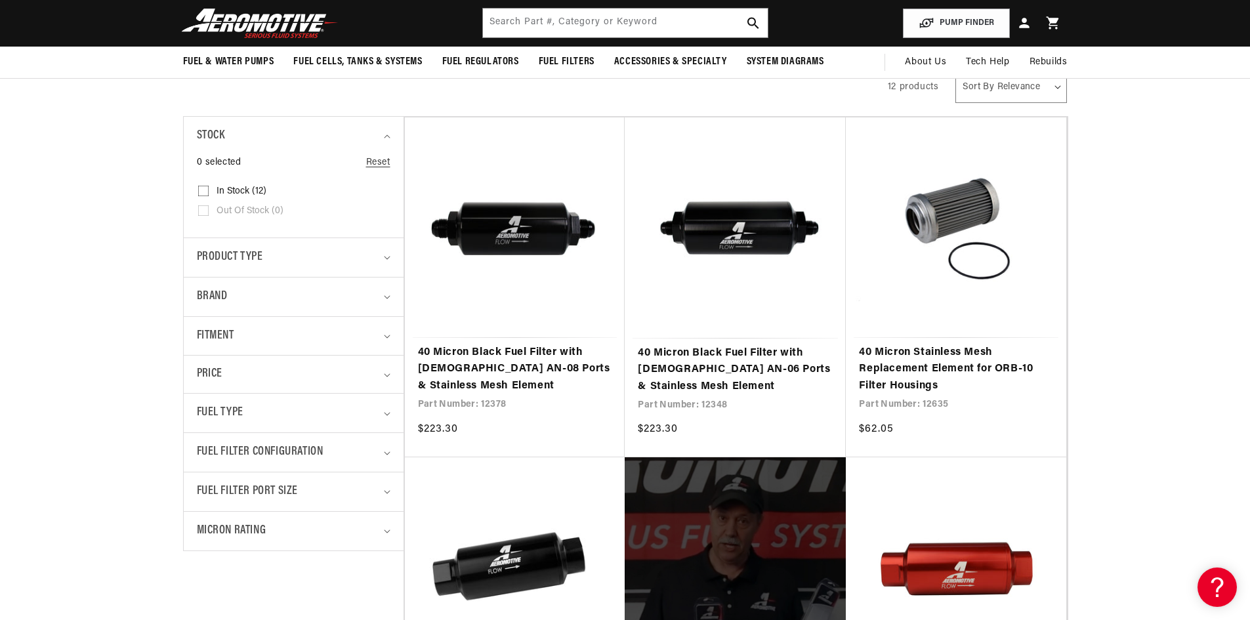
scroll to position [197, 0]
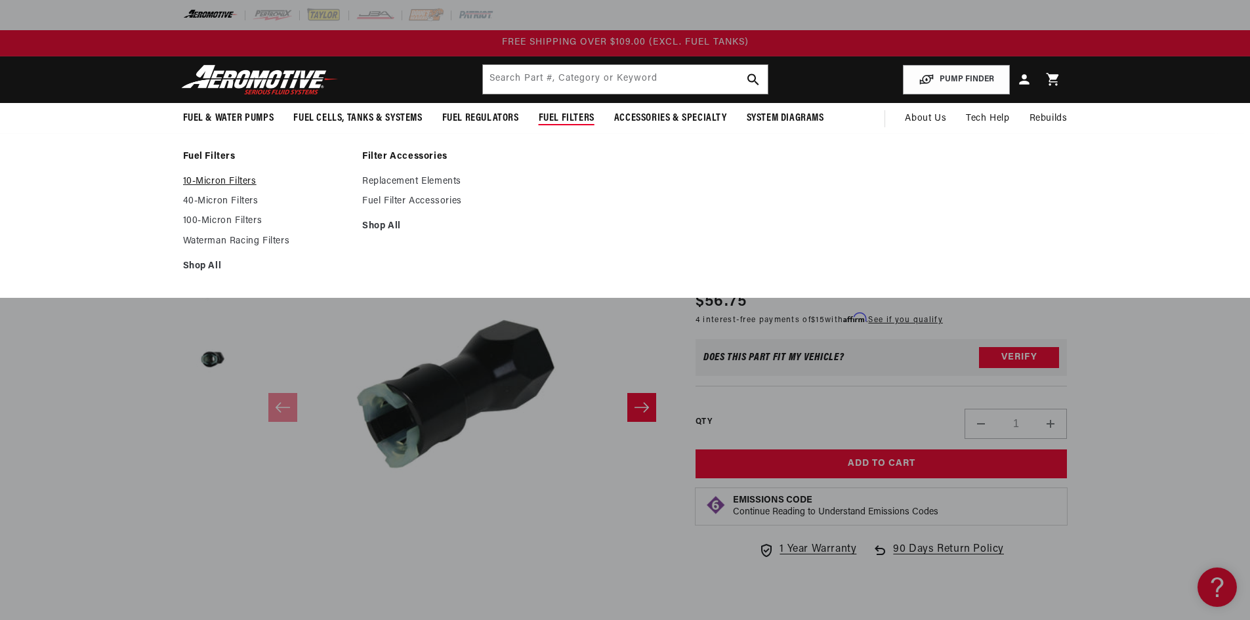
click at [216, 177] on link "10-Micron Filters" at bounding box center [266, 182] width 167 height 12
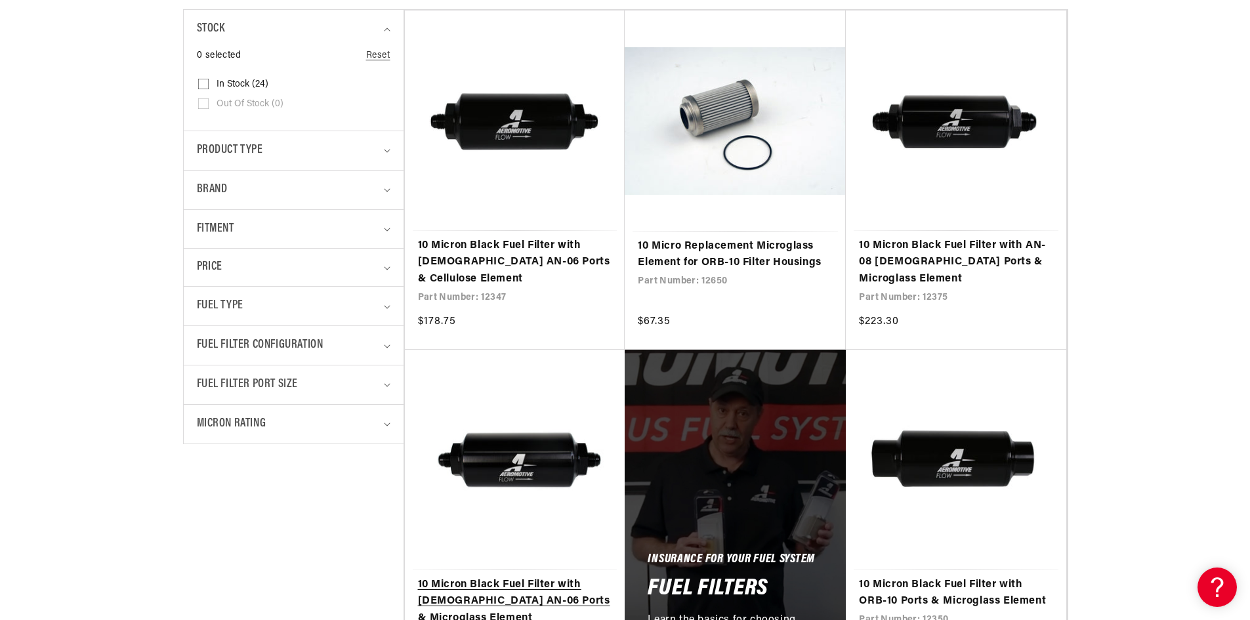
scroll to position [328, 0]
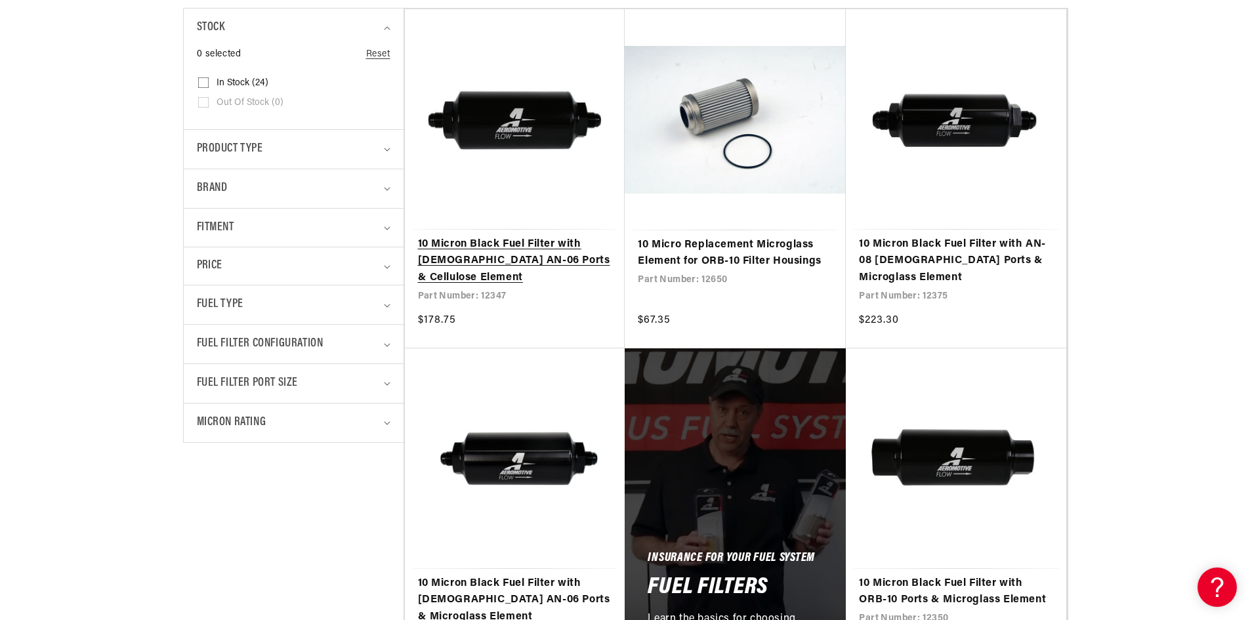
click at [520, 241] on link "10 Micron Black Fuel Filter with [DEMOGRAPHIC_DATA] AN-06 Ports & Cellulose Ele…" at bounding box center [515, 261] width 194 height 51
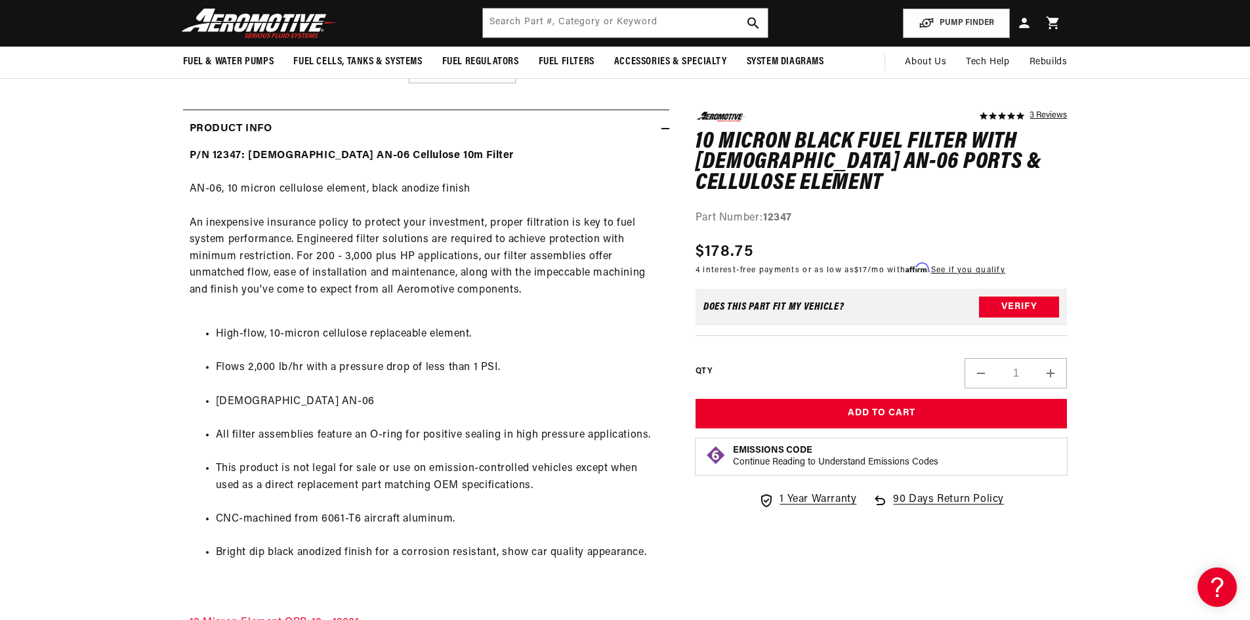
scroll to position [525, 0]
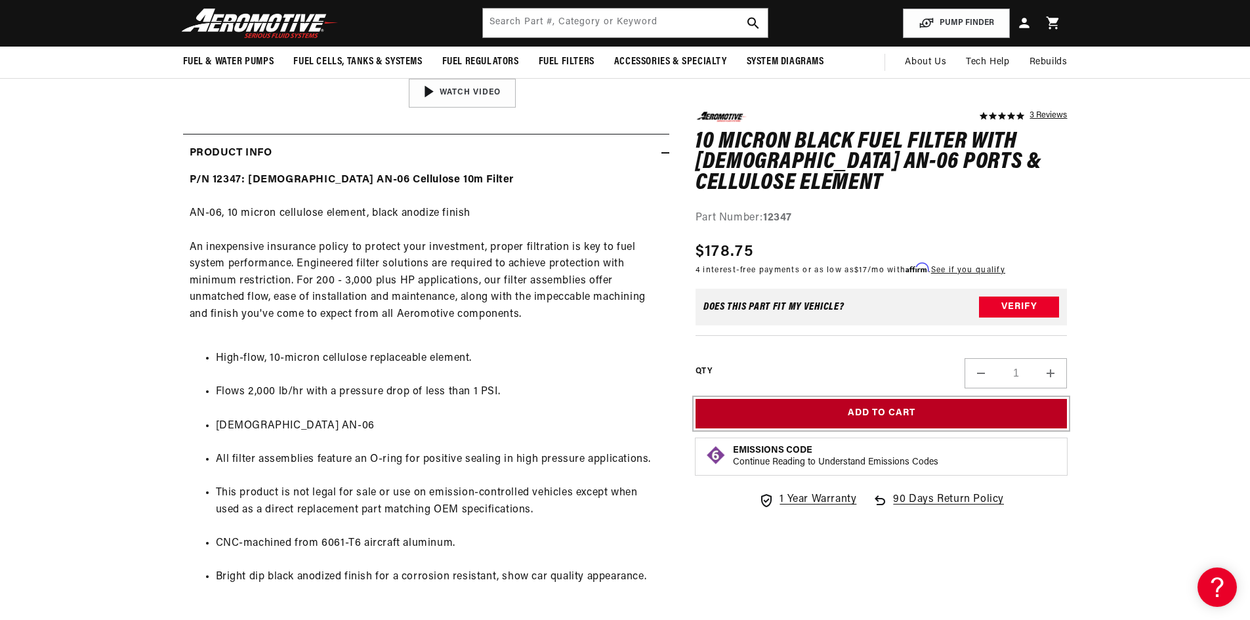
click at [884, 417] on button "Add to Cart" at bounding box center [881, 414] width 372 height 30
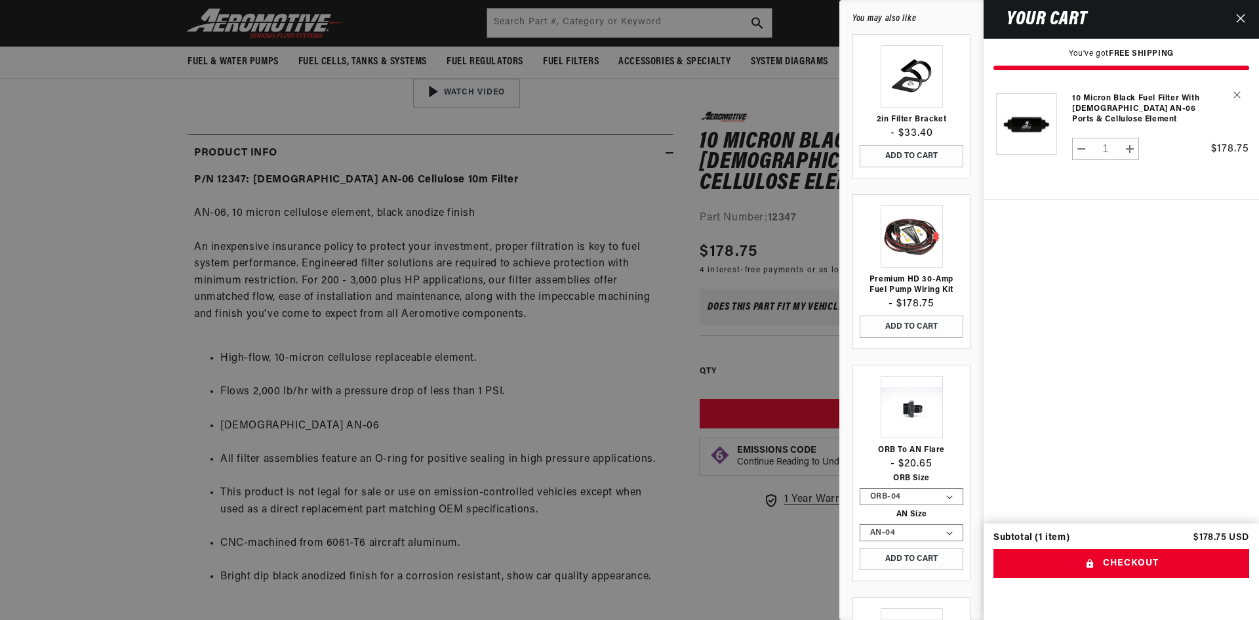
click at [88, 386] on div at bounding box center [629, 310] width 1259 height 620
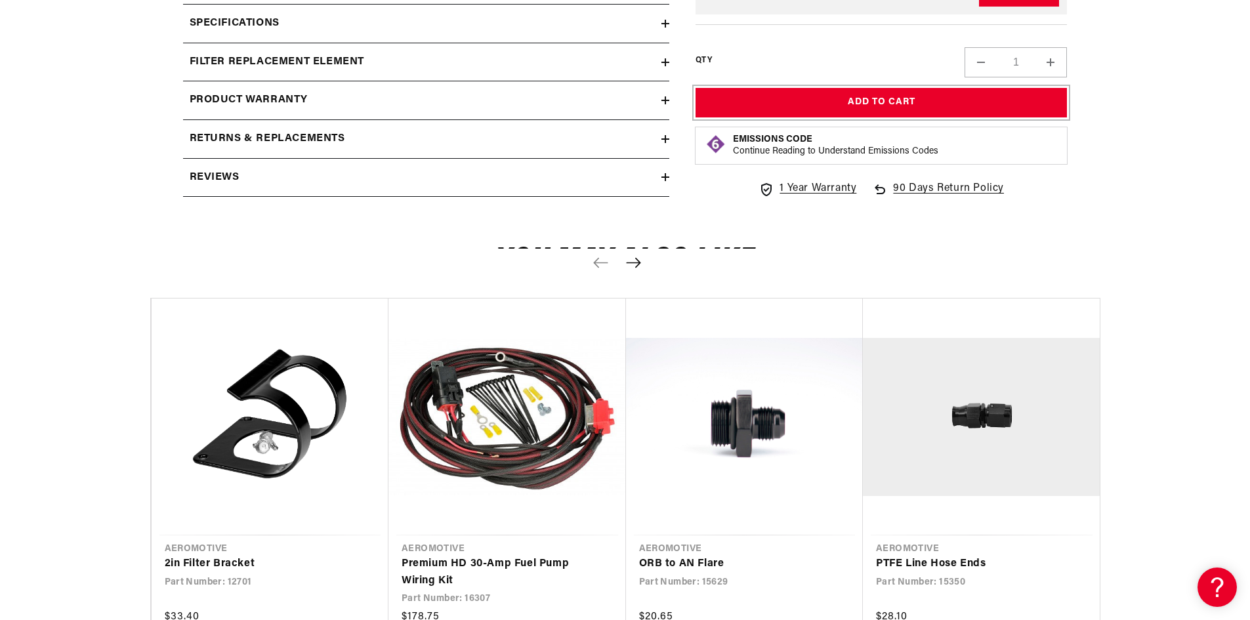
scroll to position [1312, 0]
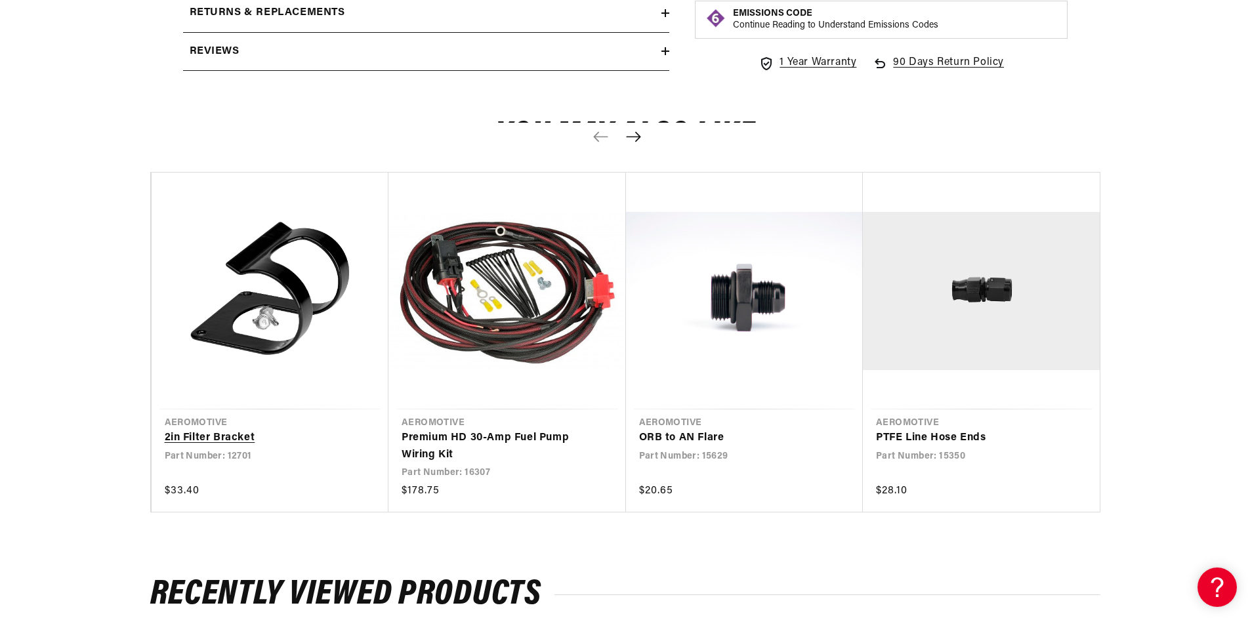
click at [281, 430] on link "2in Filter Bracket" at bounding box center [264, 438] width 198 height 17
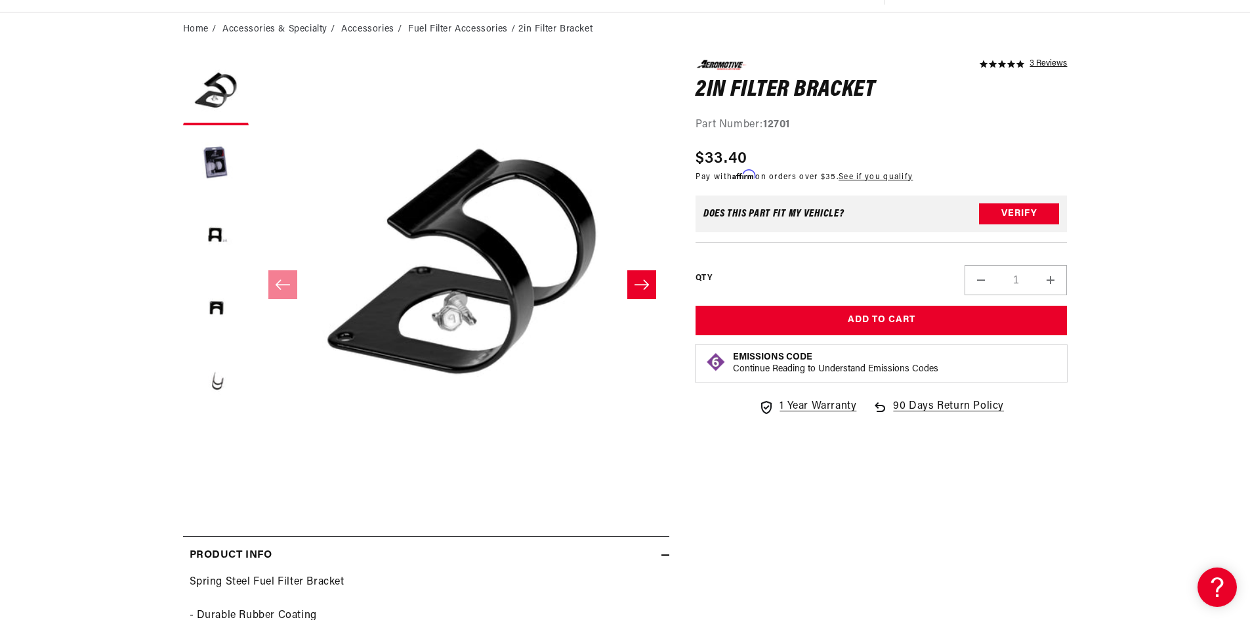
scroll to position [131, 0]
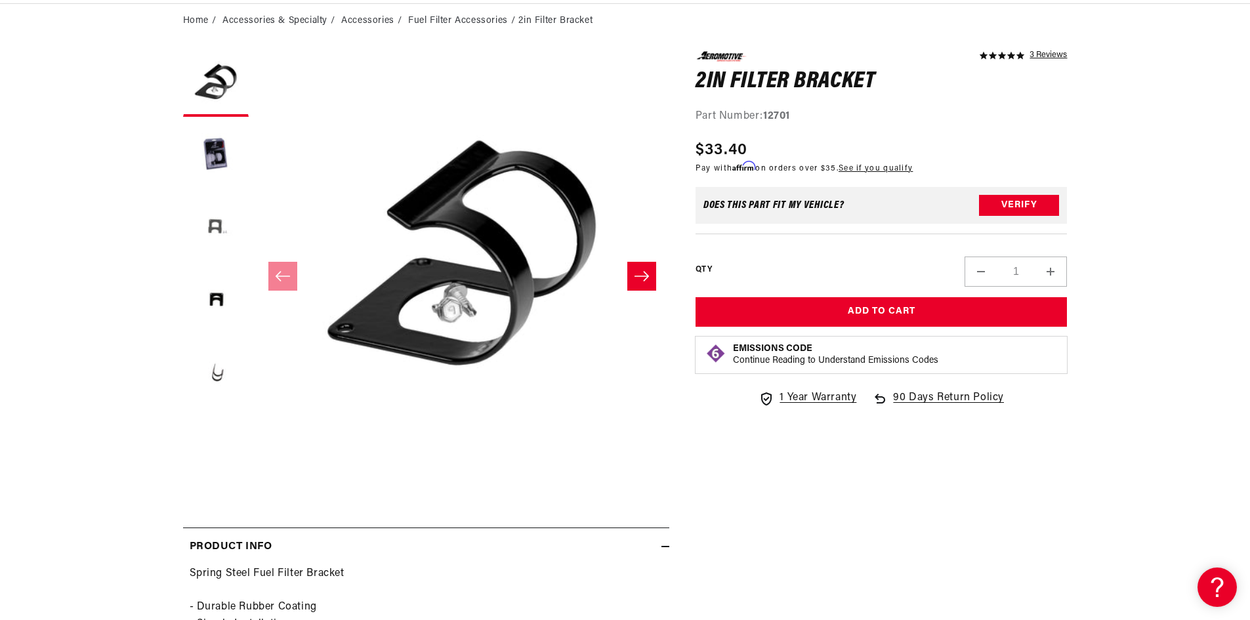
click at [211, 226] on button "Load image 3 in gallery view" at bounding box center [216, 228] width 66 height 66
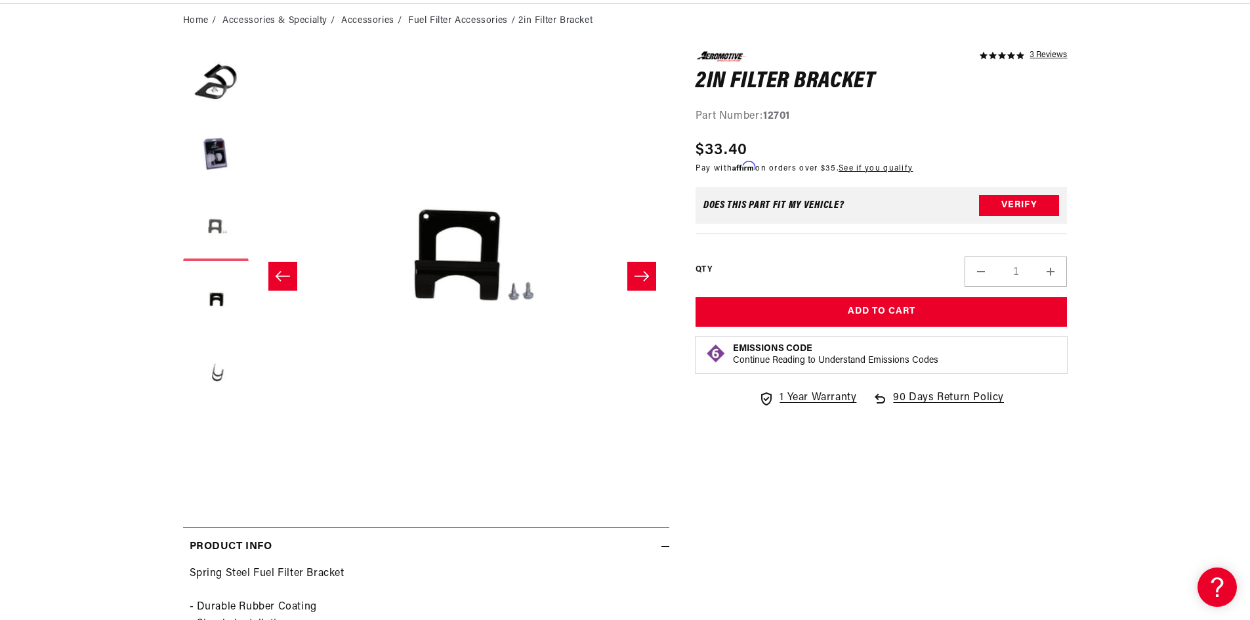
scroll to position [1, 828]
click at [213, 303] on button "Load image 4 in gallery view" at bounding box center [216, 301] width 66 height 66
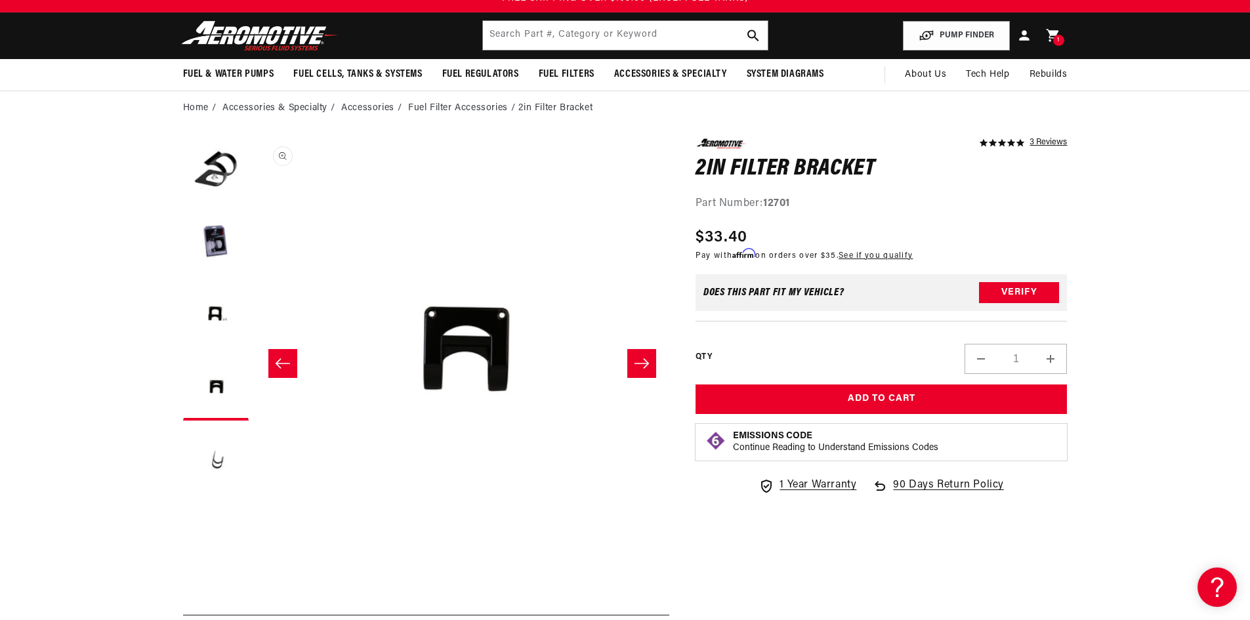
scroll to position [0, 0]
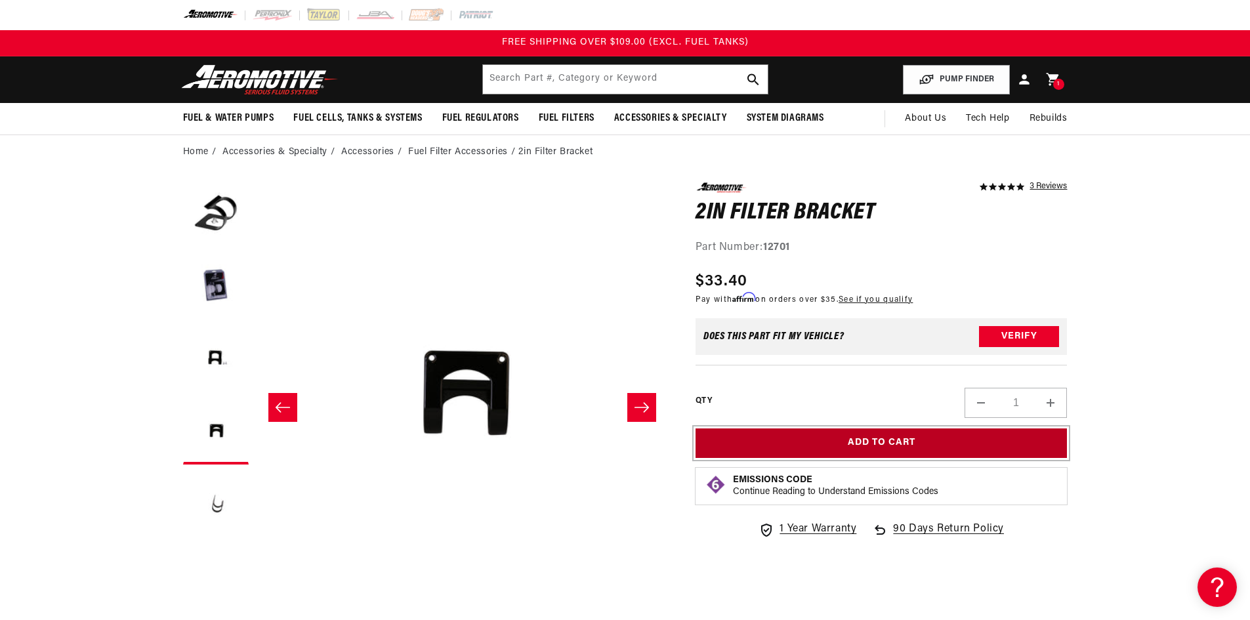
click at [882, 437] on button "Add to Cart" at bounding box center [881, 443] width 372 height 30
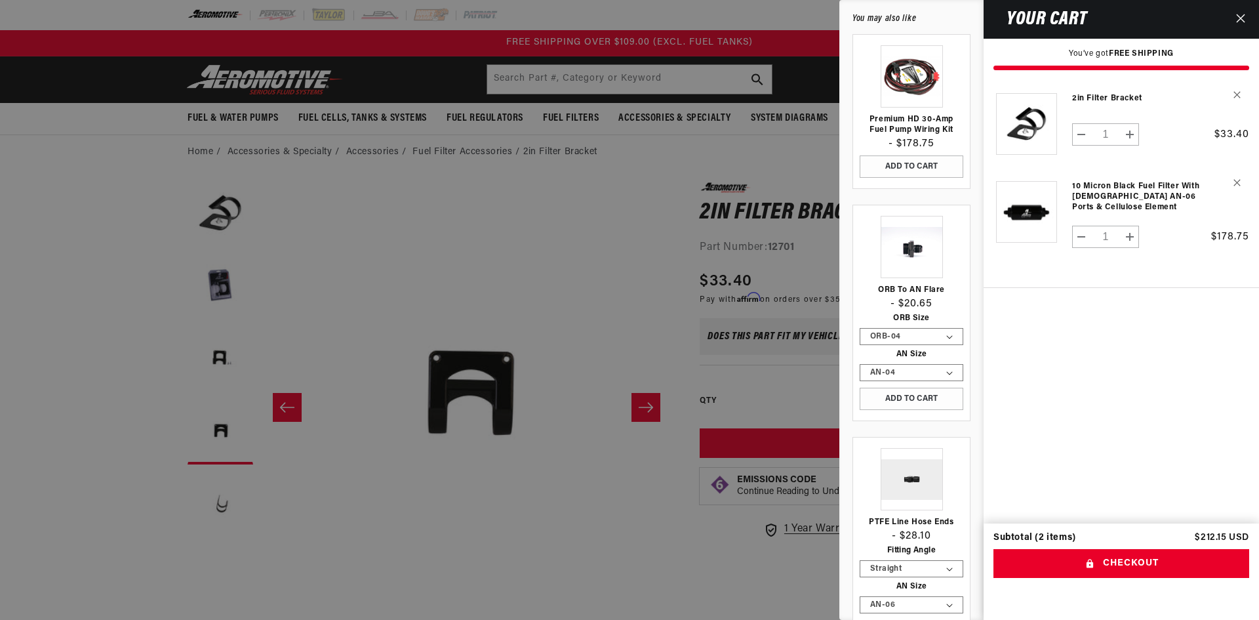
click at [634, 221] on div at bounding box center [629, 310] width 1259 height 620
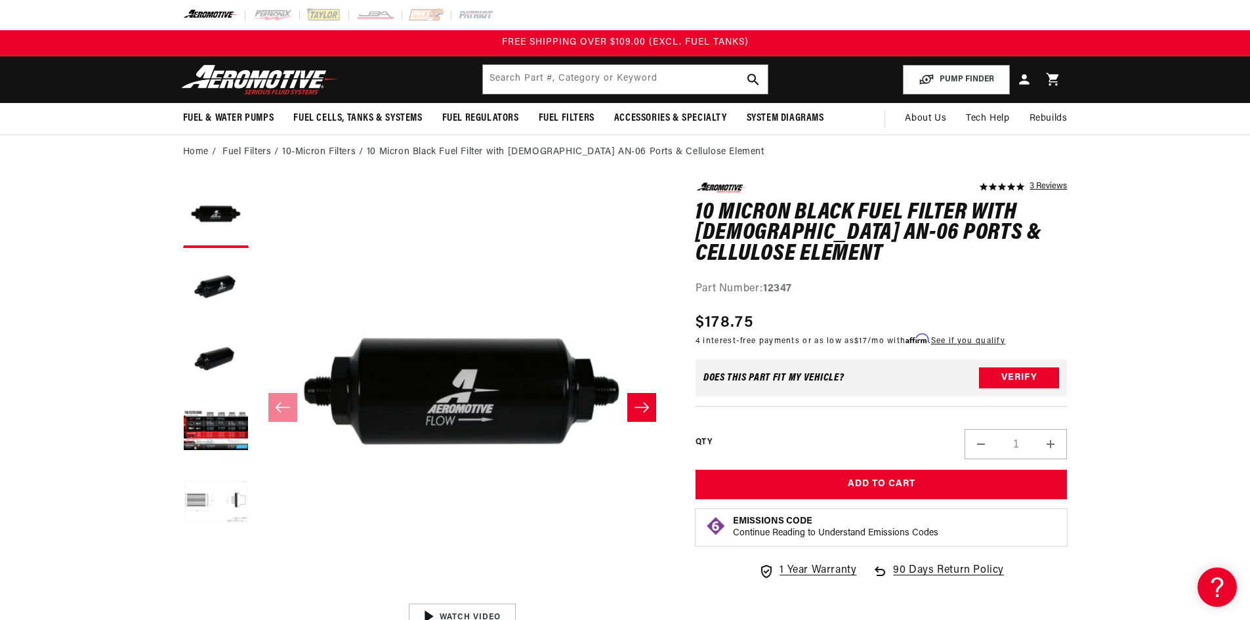
click at [1053, 81] on icon at bounding box center [1053, 79] width 16 height 16
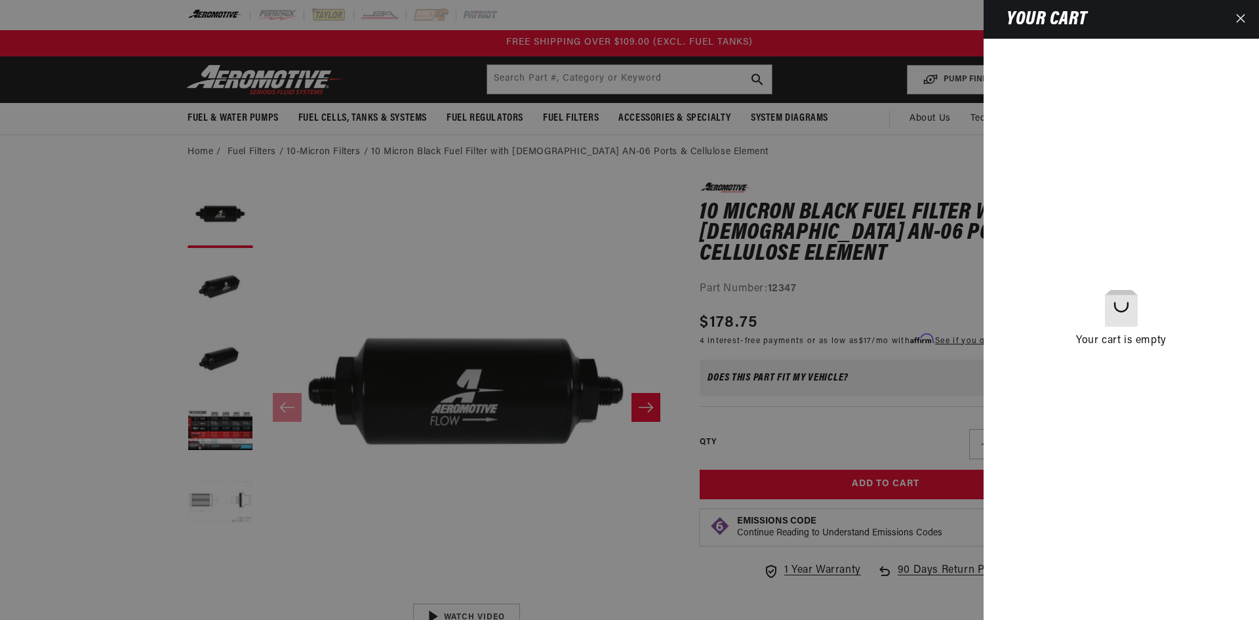
click at [916, 142] on div at bounding box center [629, 310] width 1259 height 620
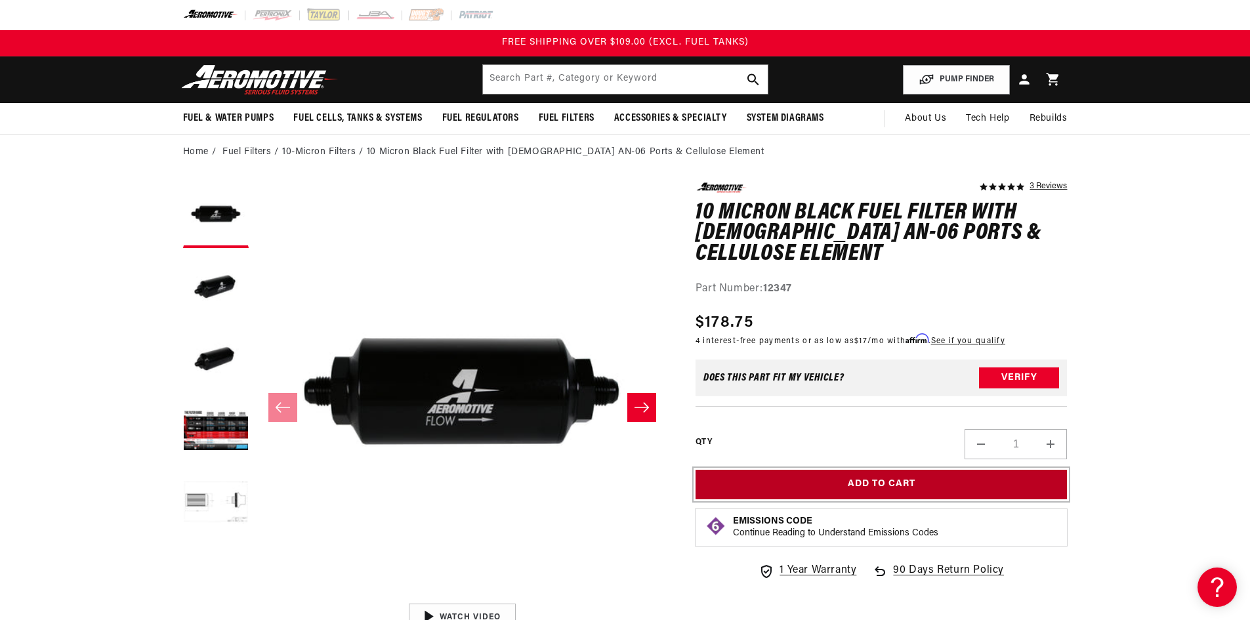
click at [879, 479] on button "Add to Cart" at bounding box center [881, 485] width 372 height 30
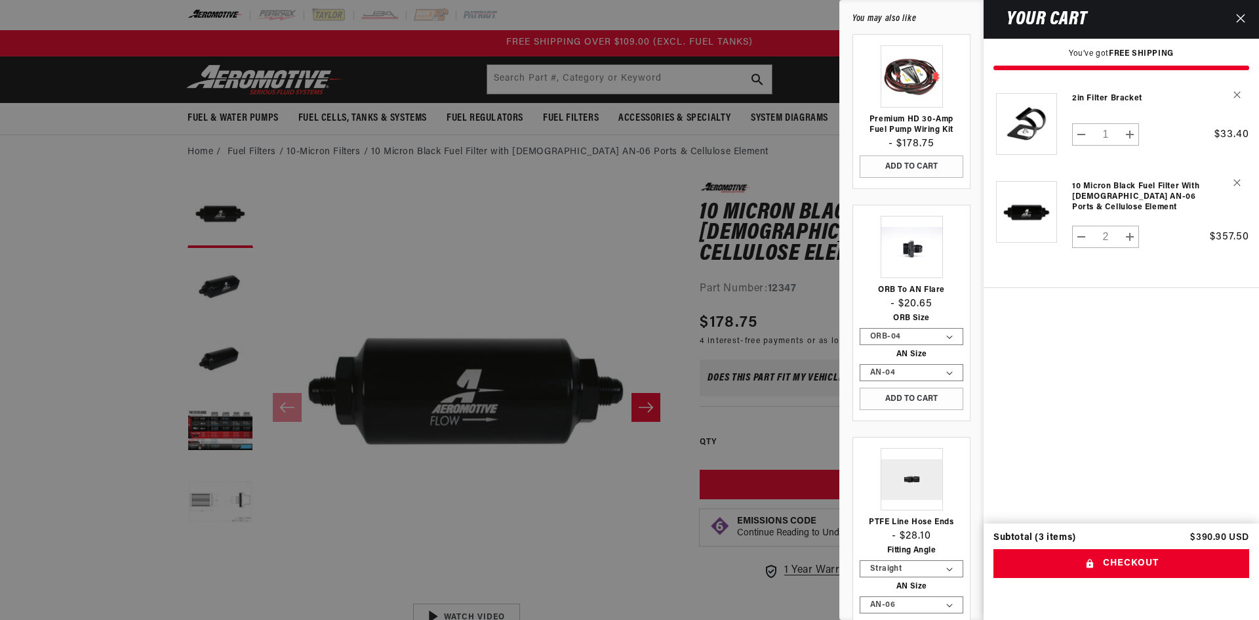
click at [1083, 239] on button "Decrease quantity for 10 Micron Black Fuel Filter with [DEMOGRAPHIC_DATA] AN-06…" at bounding box center [1082, 237] width 18 height 22
type input "1"
click at [632, 205] on div at bounding box center [629, 310] width 1259 height 620
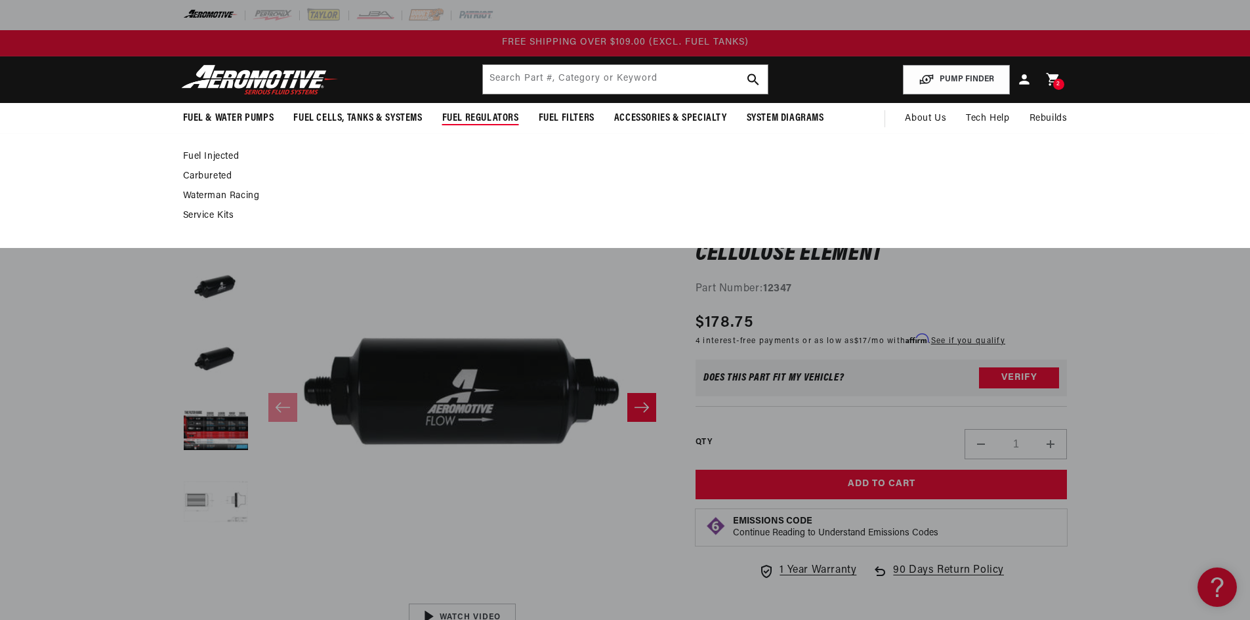
click at [485, 120] on span "Fuel Regulators" at bounding box center [480, 119] width 77 height 14
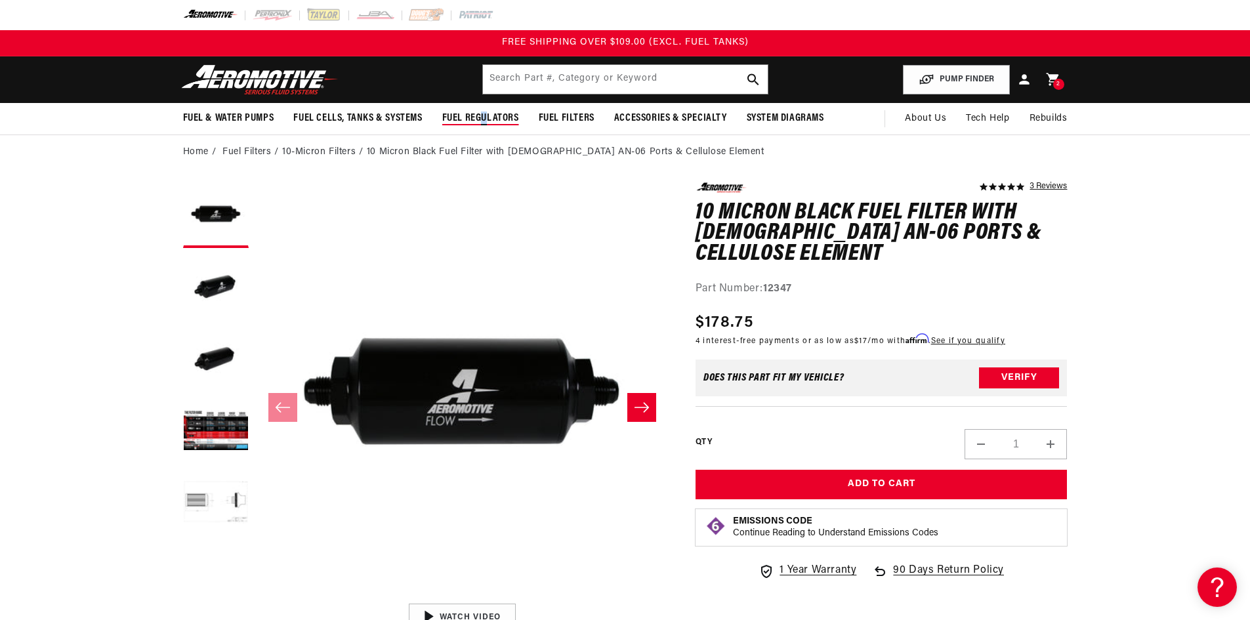
click at [484, 115] on span "Fuel Regulators" at bounding box center [480, 119] width 77 height 14
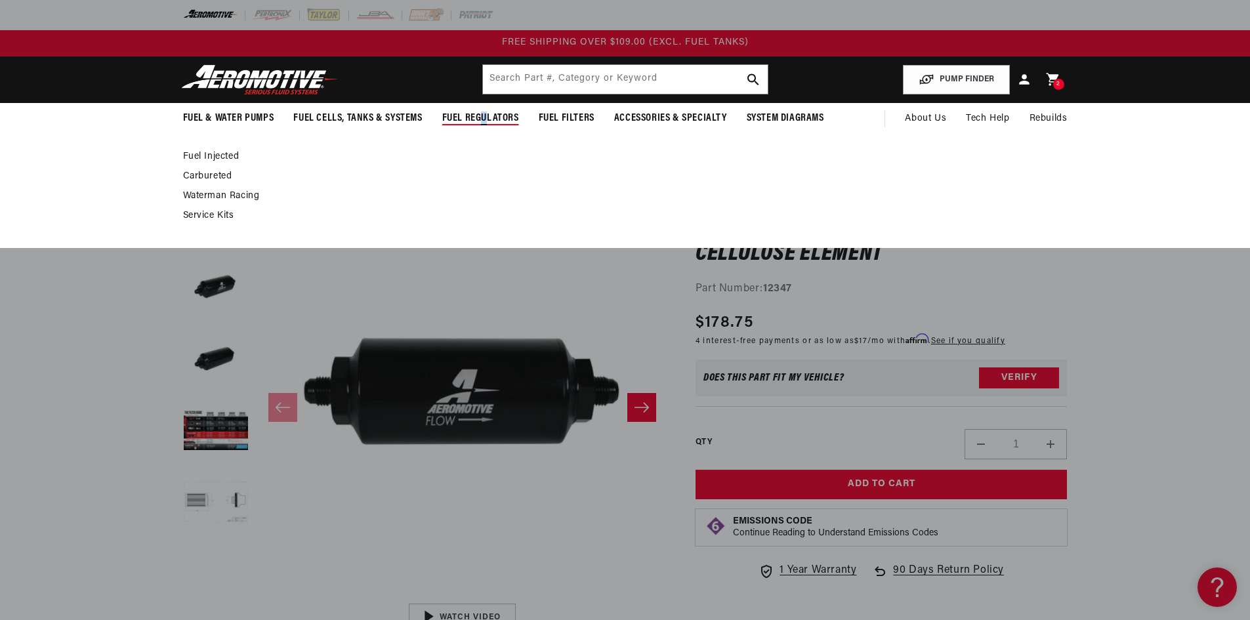
click at [209, 155] on link "Fuel Injected" at bounding box center [618, 157] width 871 height 12
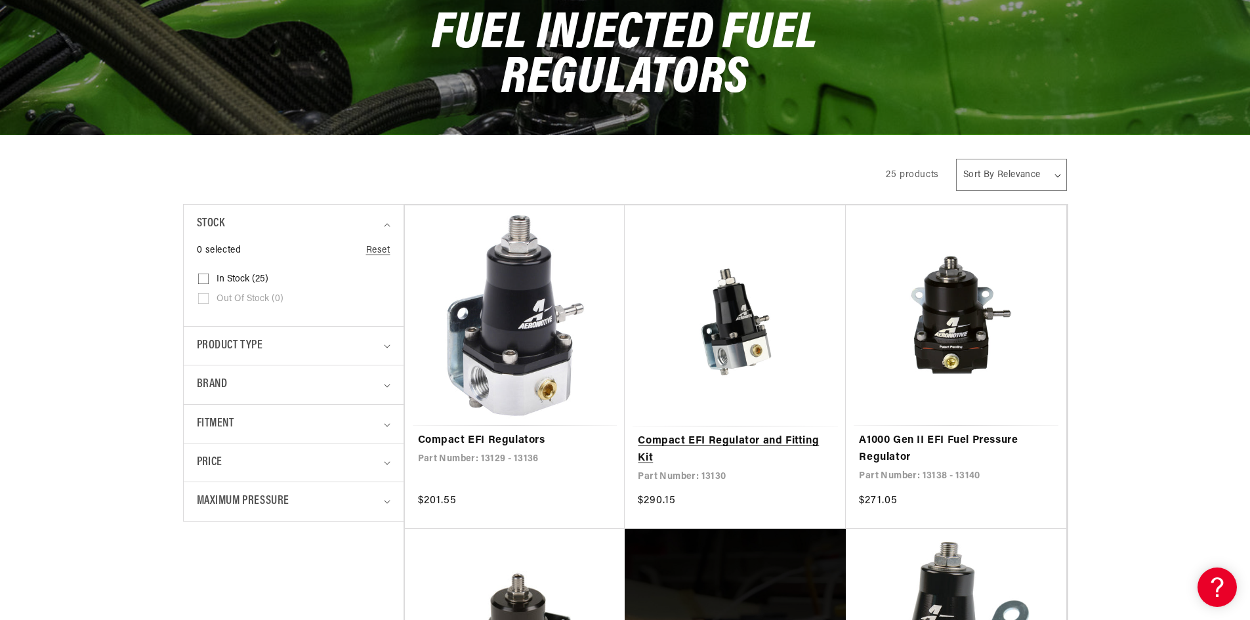
scroll to position [197, 0]
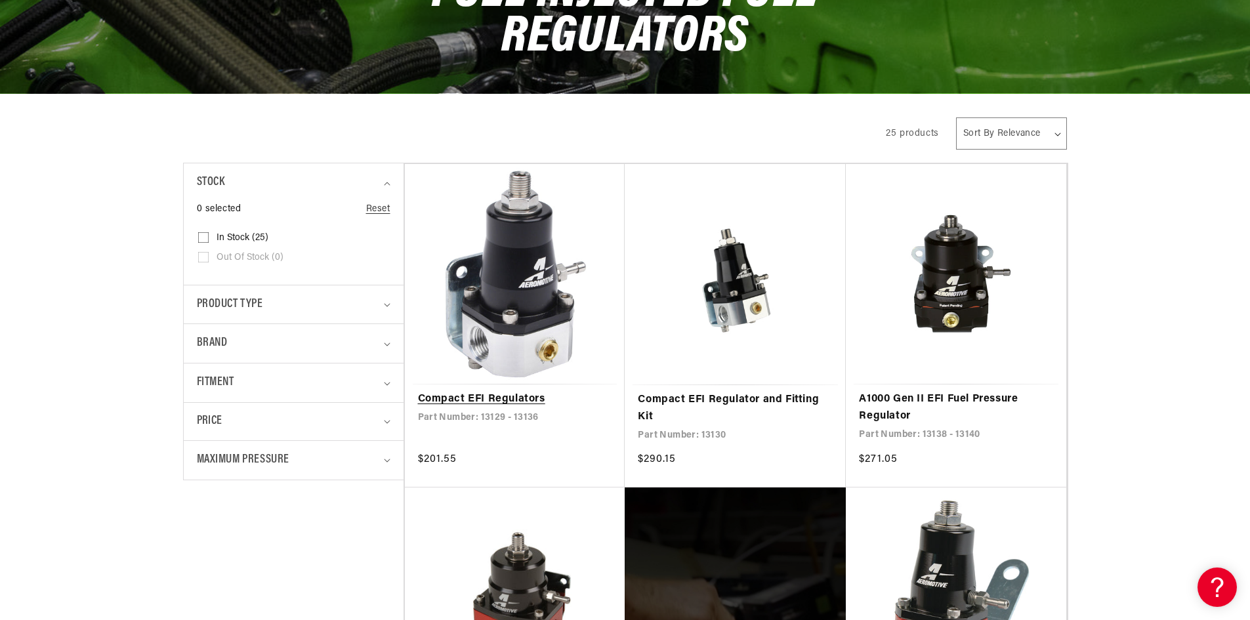
click at [472, 395] on link "Compact EFI Regulators" at bounding box center [515, 399] width 194 height 17
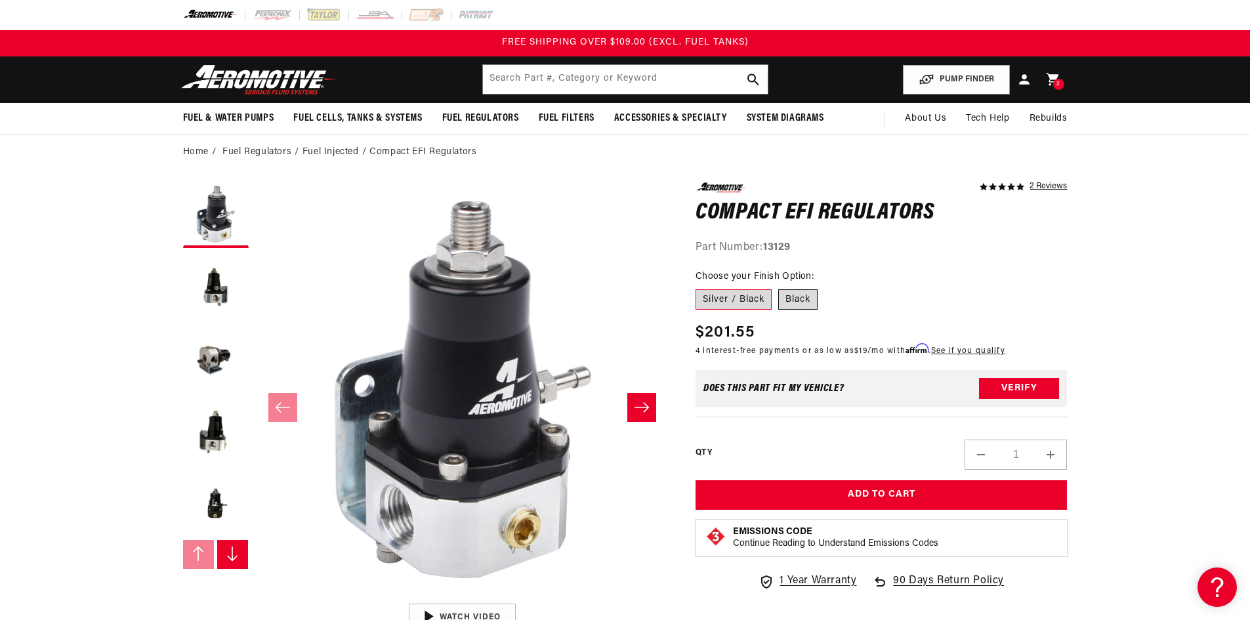
click at [803, 302] on label "Black" at bounding box center [797, 299] width 39 height 21
click at [779, 287] on input "Black" at bounding box center [778, 287] width 1 height 1
radio input "true"
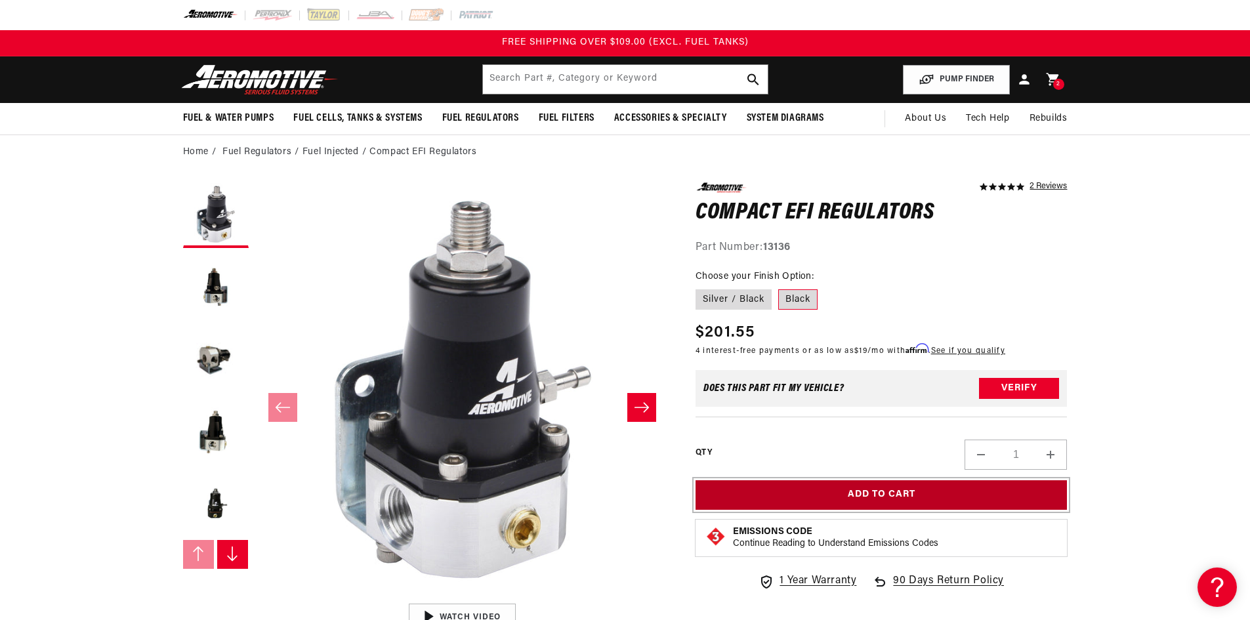
click at [868, 497] on button "Add to Cart" at bounding box center [881, 495] width 372 height 30
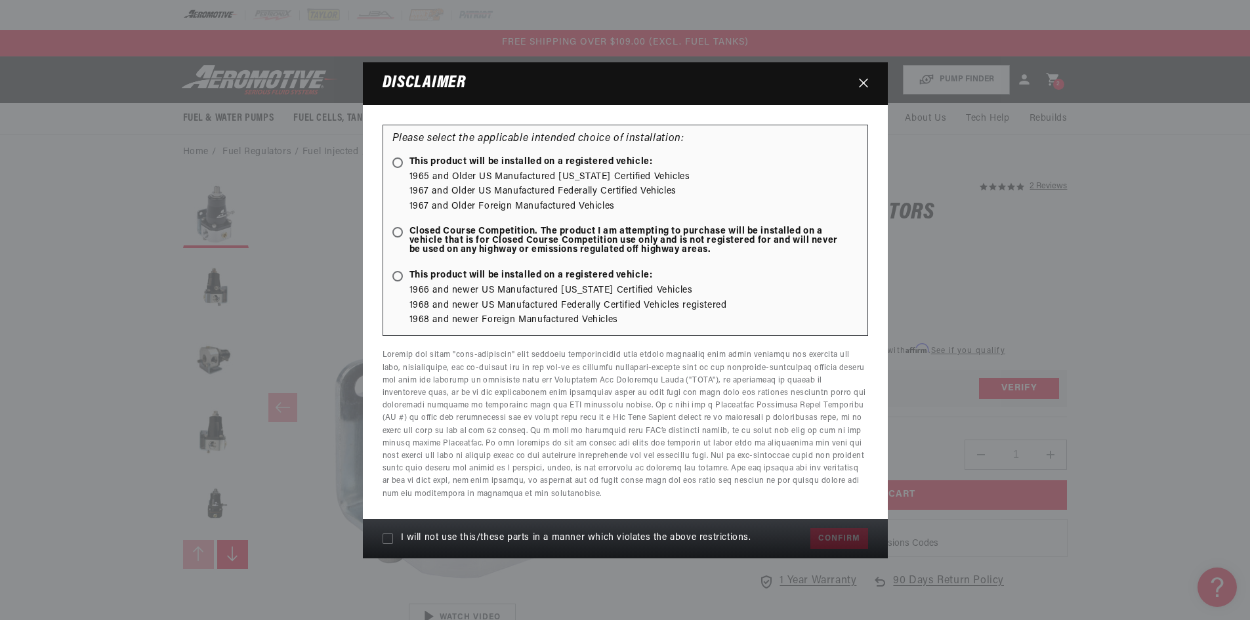
click at [400, 164] on icon at bounding box center [397, 162] width 7 height 7
click at [400, 164] on input "This product will be installed on a registered vehicle:" at bounding box center [400, 163] width 9 height 9
radio input "true"
click at [386, 541] on icon at bounding box center [387, 538] width 10 height 10
click at [386, 541] on input "I will not use this/these parts in a manner which violates the above restrictio…" at bounding box center [387, 538] width 10 height 10
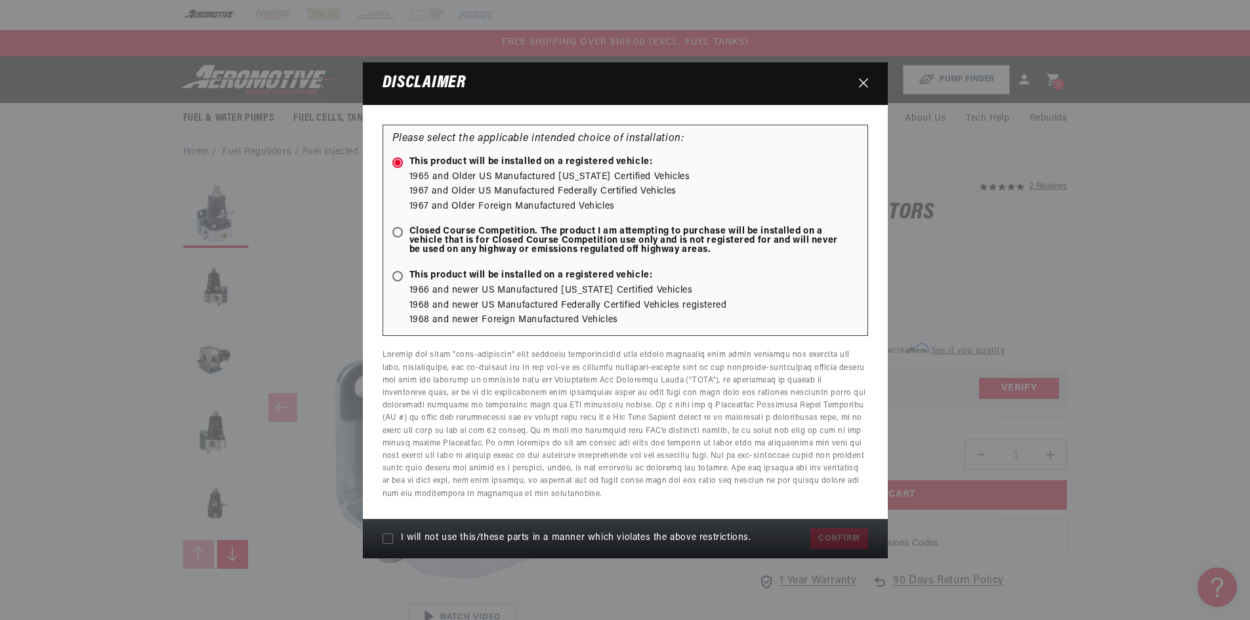
checkbox input "true"
click at [830, 539] on button "Confirm" at bounding box center [838, 538] width 57 height 21
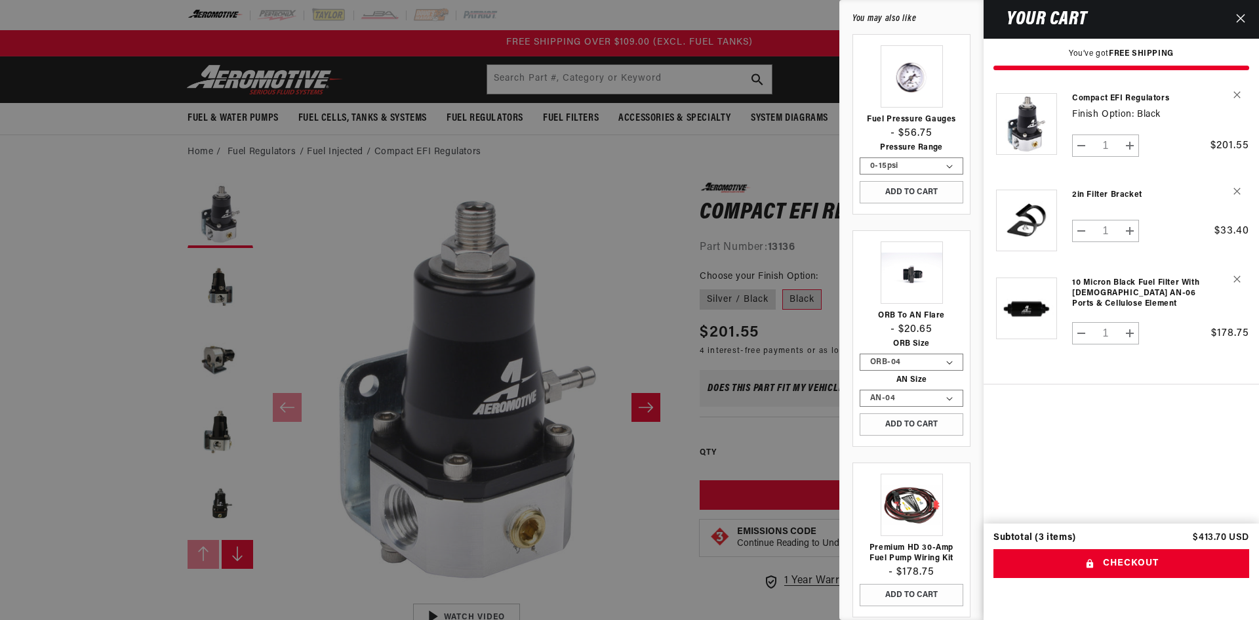
click at [603, 557] on div at bounding box center [629, 310] width 1259 height 620
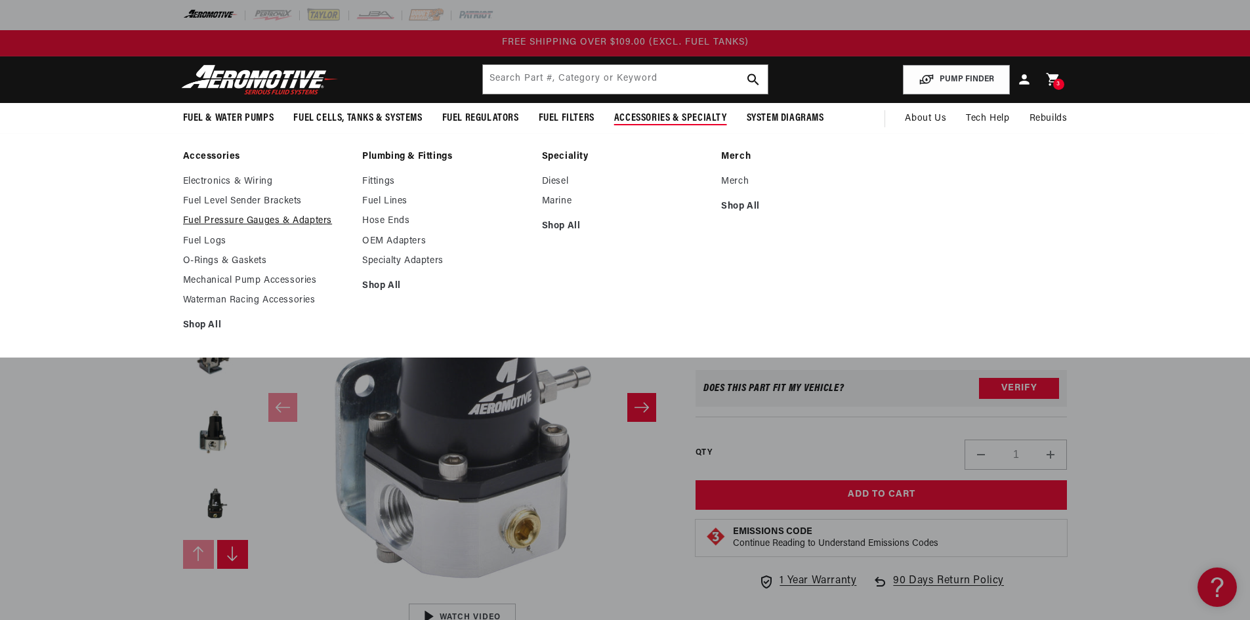
click at [262, 219] on link "Fuel Pressure Gauges & Adapters" at bounding box center [266, 221] width 167 height 12
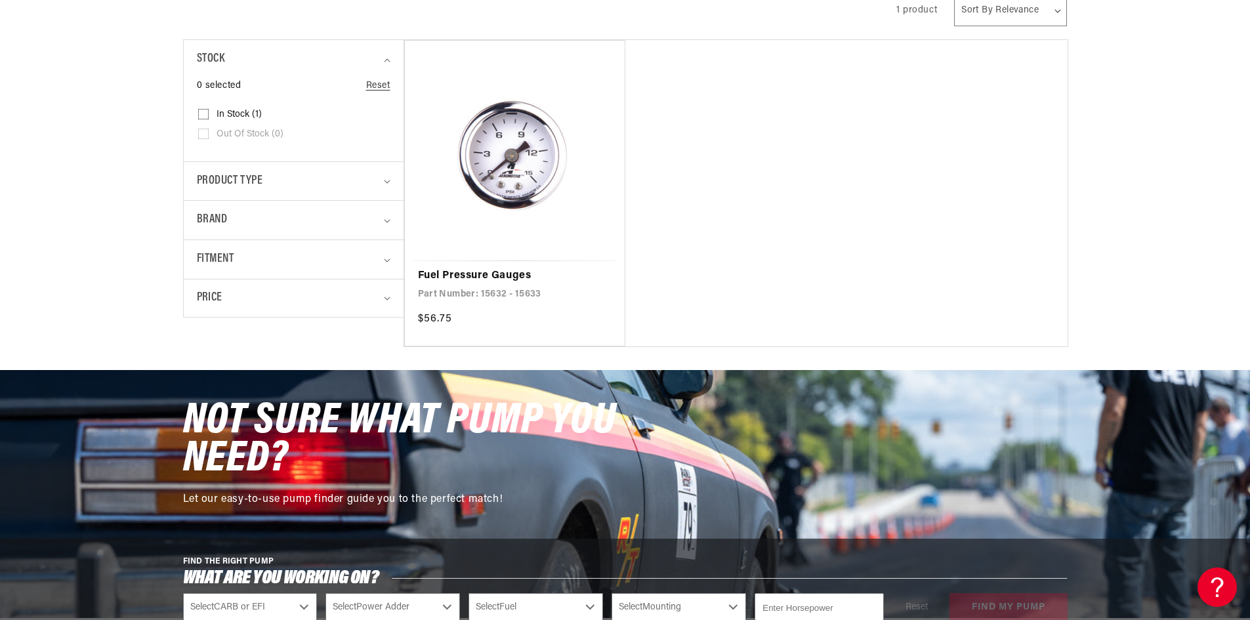
scroll to position [328, 0]
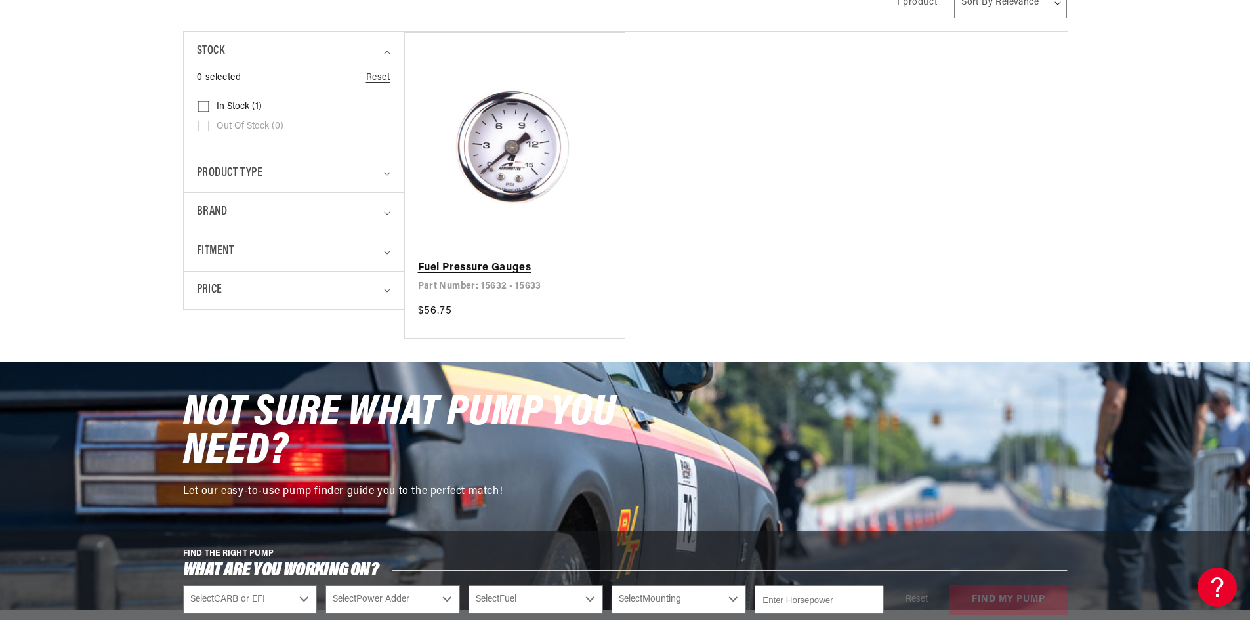
click at [468, 263] on link "Fuel Pressure Gauges" at bounding box center [515, 268] width 194 height 17
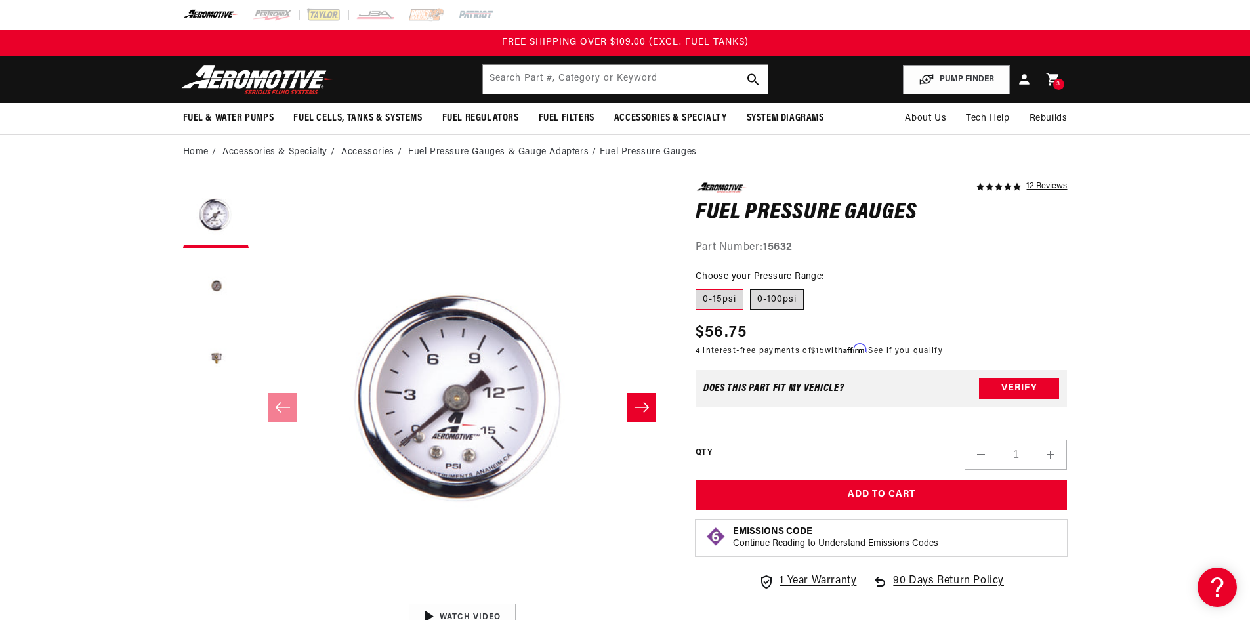
click at [779, 302] on label "0-100psi" at bounding box center [777, 299] width 54 height 21
click at [750, 287] on input "0-100psi" at bounding box center [750, 287] width 1 height 1
radio input "true"
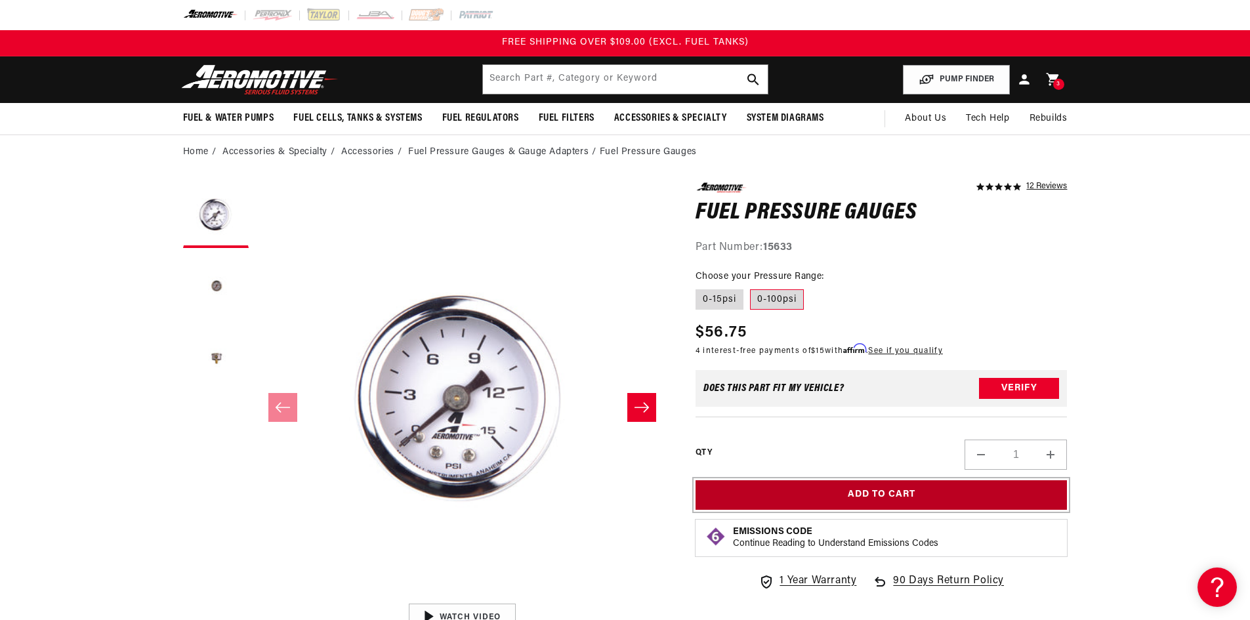
click at [881, 495] on button "Add to Cart" at bounding box center [881, 495] width 372 height 30
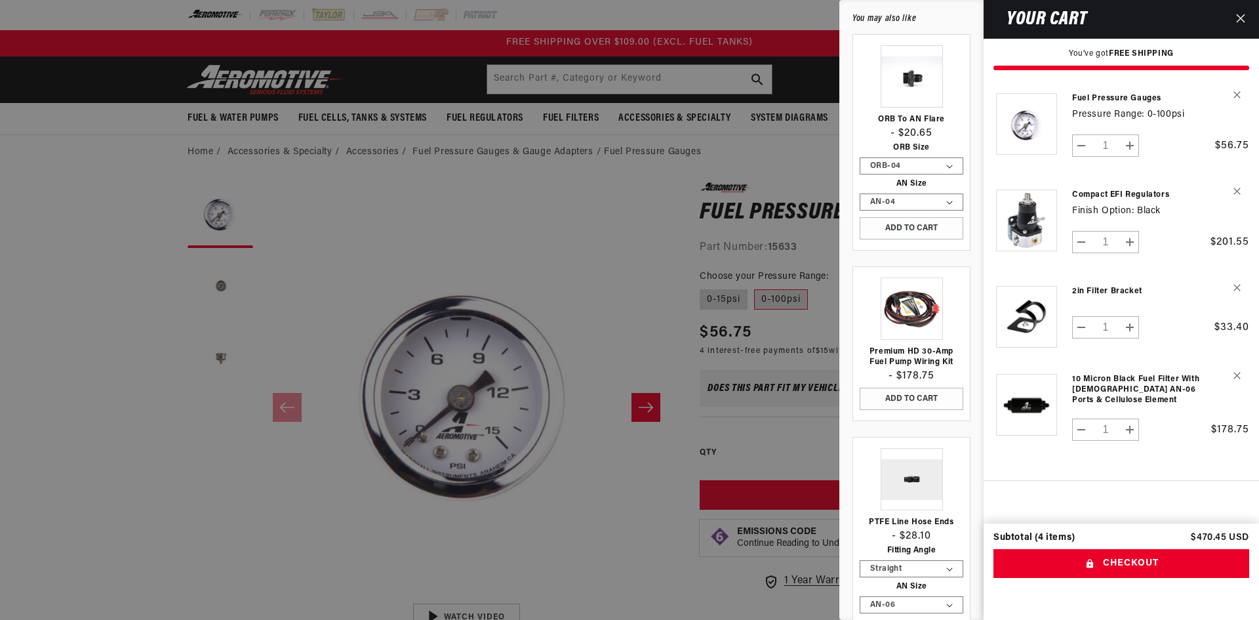
click at [600, 291] on div at bounding box center [629, 310] width 1259 height 620
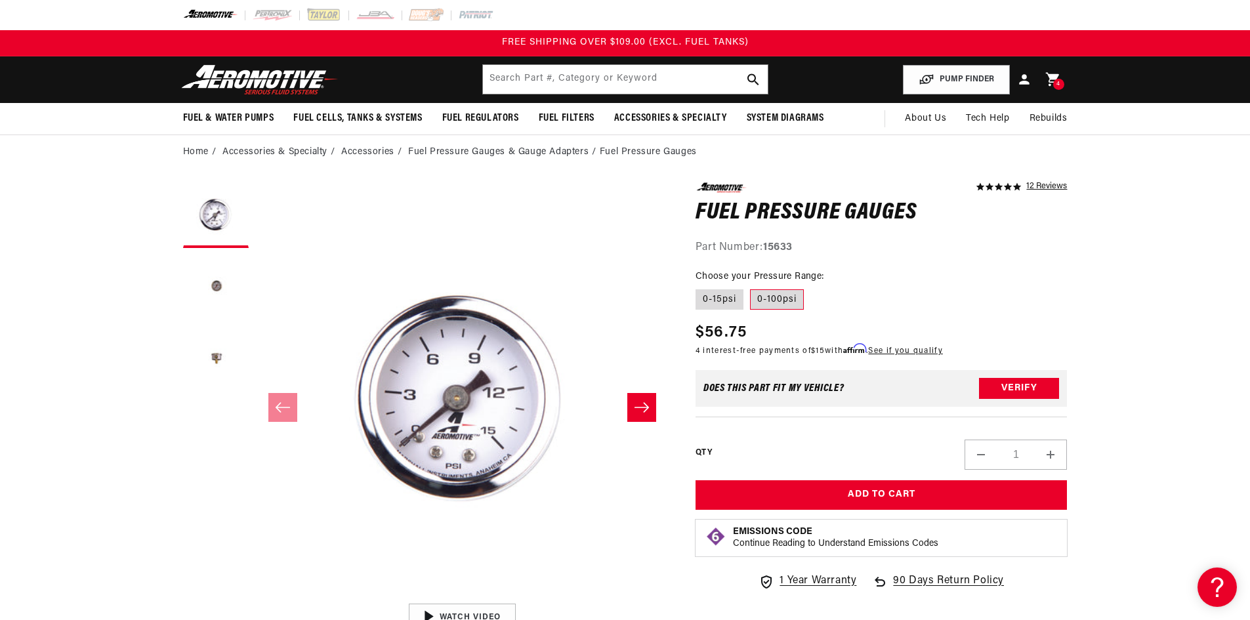
click at [1047, 78] on icon at bounding box center [1052, 79] width 17 height 17
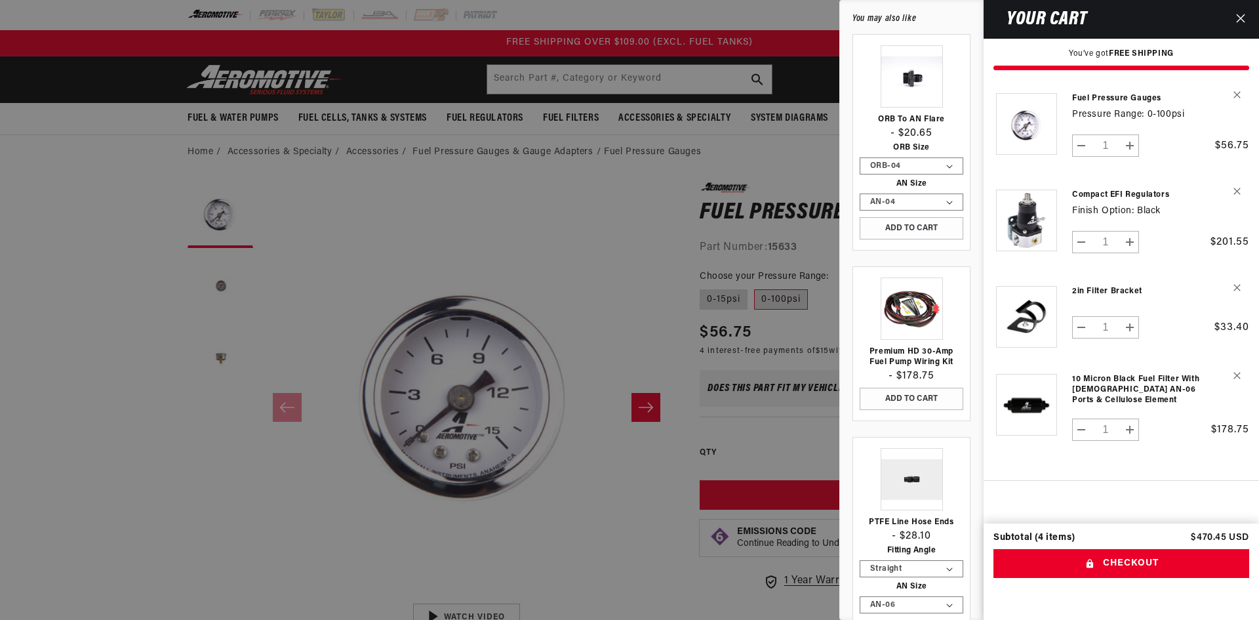
click at [593, 262] on div at bounding box center [629, 310] width 1259 height 620
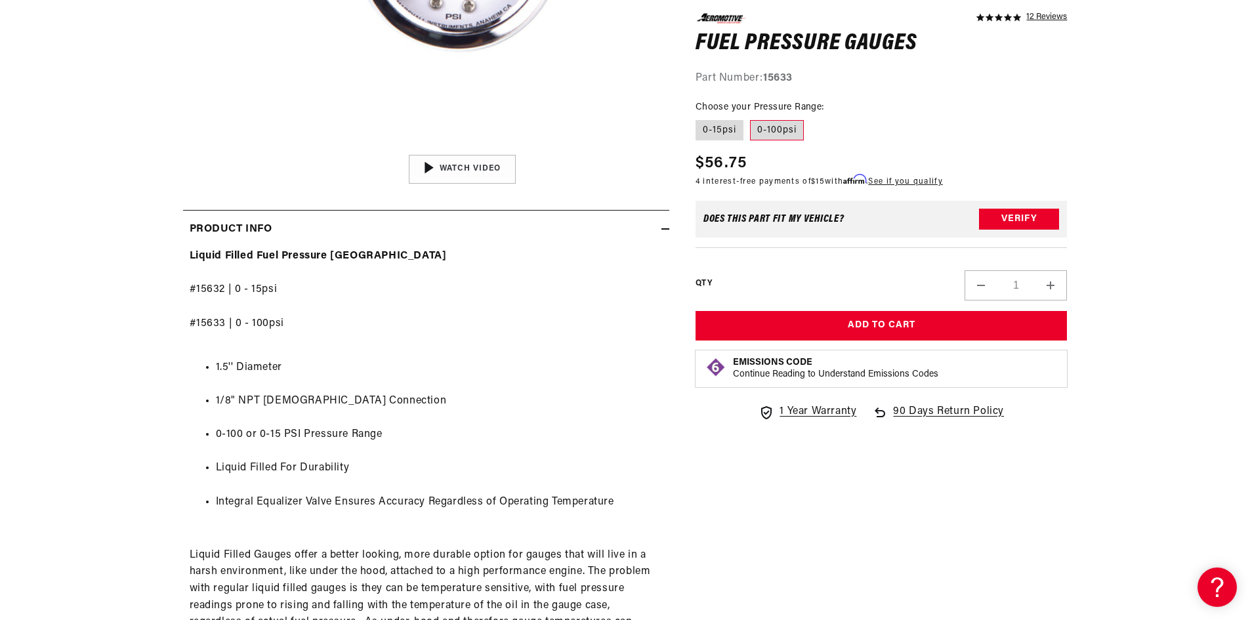
scroll to position [525, 0]
